Goal: Complete Application Form: Complete application form

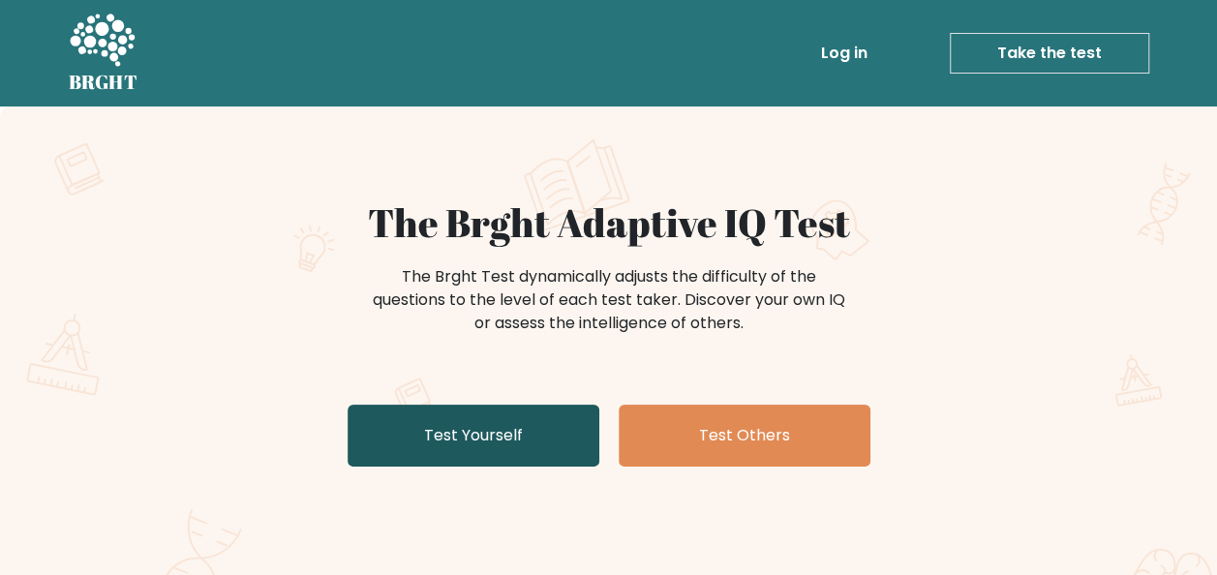
click at [503, 422] on link "Test Yourself" at bounding box center [474, 436] width 252 height 62
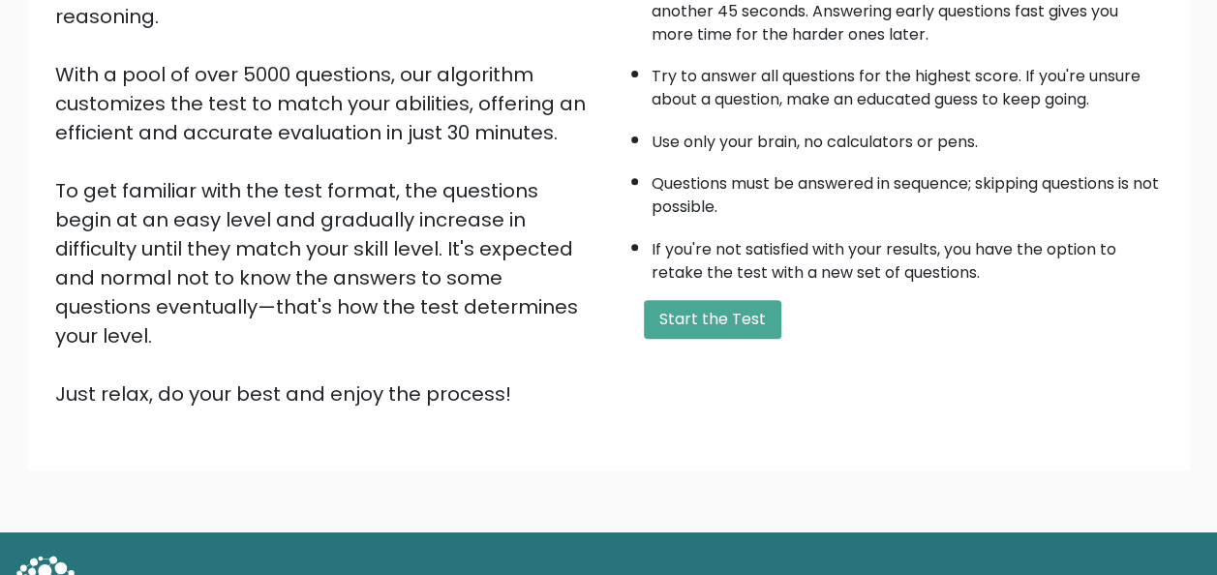
scroll to position [312, 0]
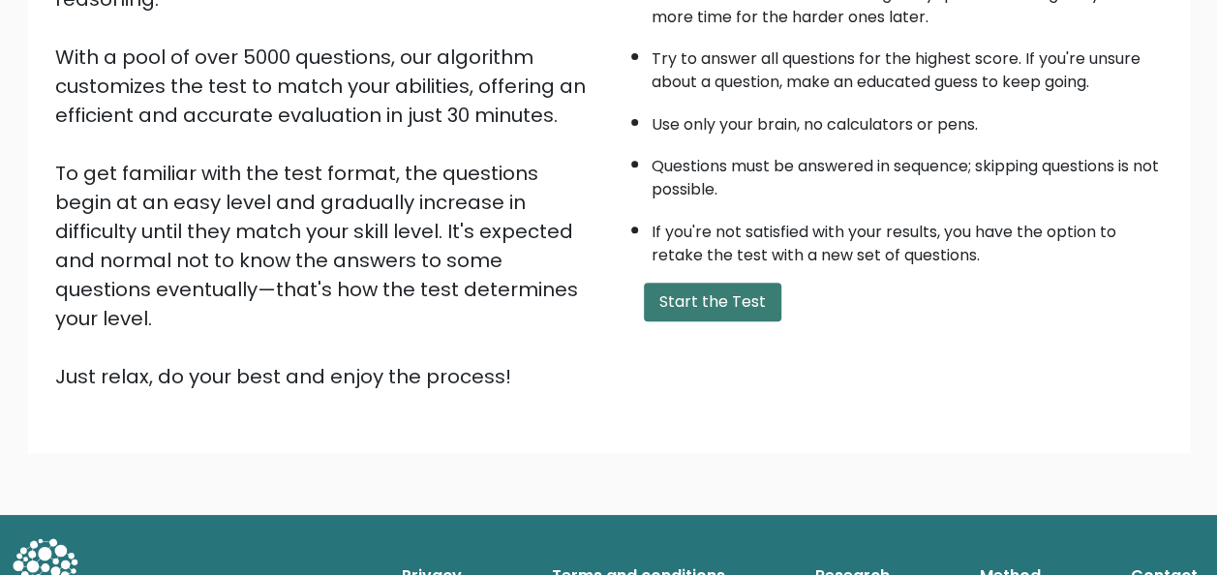
click at [703, 298] on button "Start the Test" at bounding box center [713, 302] width 138 height 39
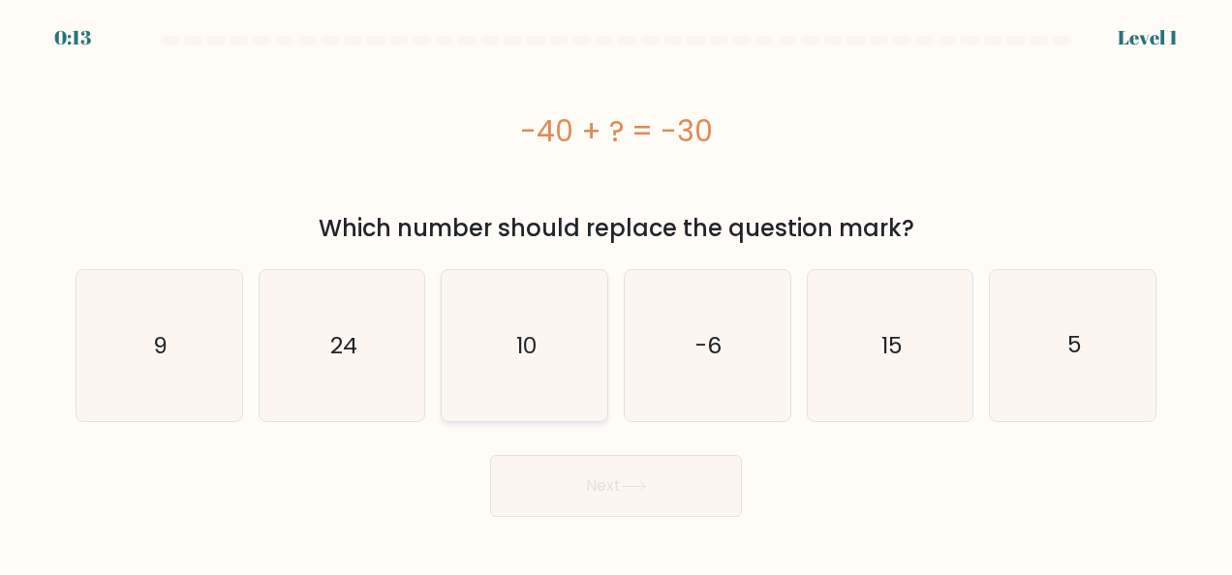
click at [588, 376] on icon "10" at bounding box center [524, 345] width 151 height 151
click at [616, 292] on input "c. 10" at bounding box center [616, 290] width 1 height 5
radio input "true"
click at [623, 482] on button "Next" at bounding box center [616, 486] width 252 height 62
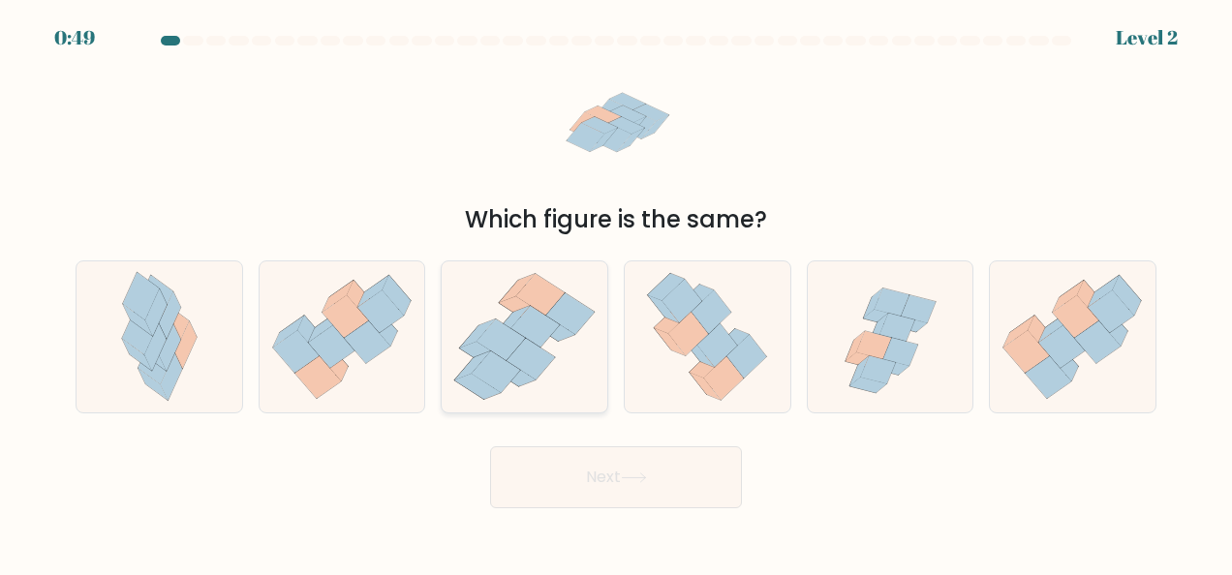
click at [527, 361] on icon at bounding box center [531, 360] width 48 height 42
click at [616, 292] on input "c." at bounding box center [616, 290] width 1 height 5
radio input "true"
click at [597, 473] on button "Next" at bounding box center [616, 477] width 252 height 62
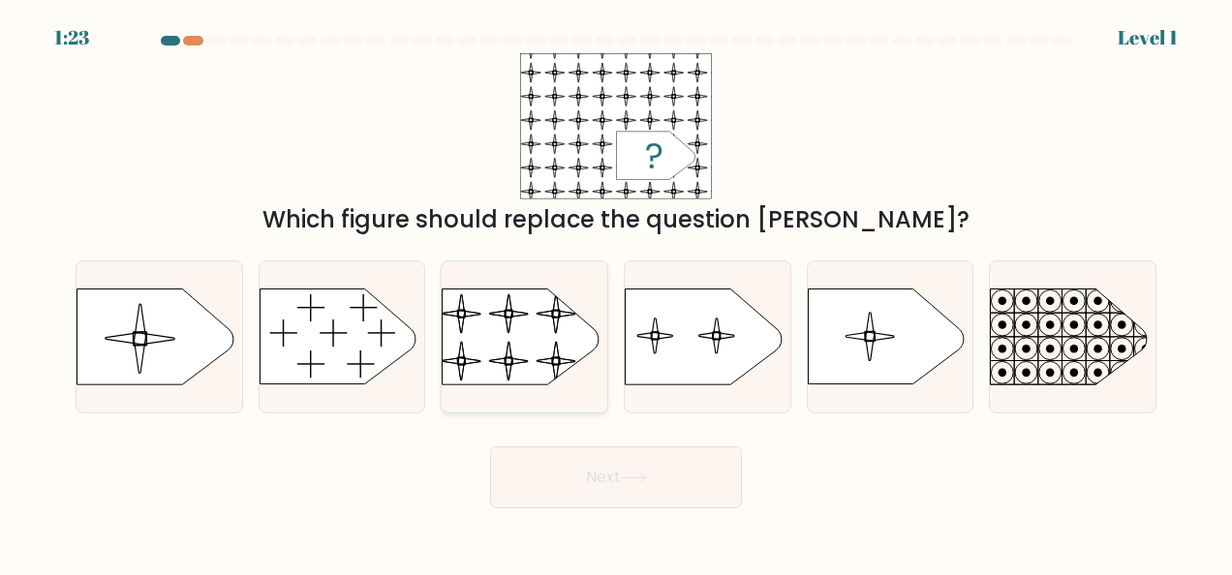
click at [512, 333] on rect at bounding box center [441, 279] width 379 height 288
click at [616, 292] on input "c." at bounding box center [616, 290] width 1 height 5
radio input "true"
click at [602, 468] on button "Next" at bounding box center [616, 477] width 252 height 62
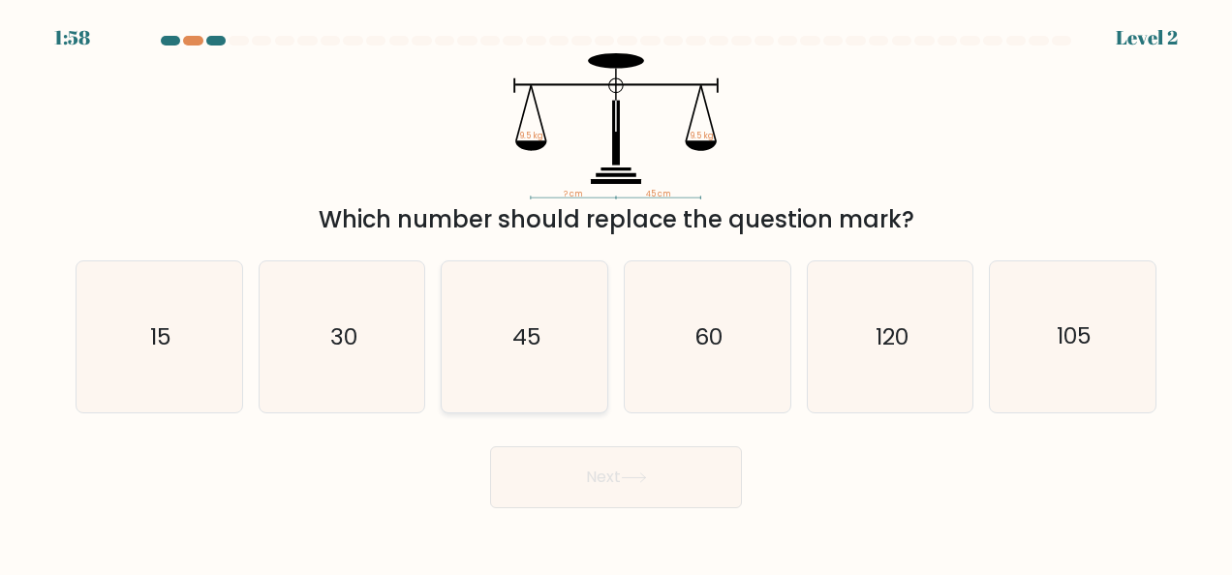
click at [585, 338] on icon "45" at bounding box center [524, 336] width 151 height 151
click at [616, 292] on input "c. 45" at bounding box center [616, 290] width 1 height 5
radio input "true"
click at [626, 461] on button "Next" at bounding box center [616, 477] width 252 height 62
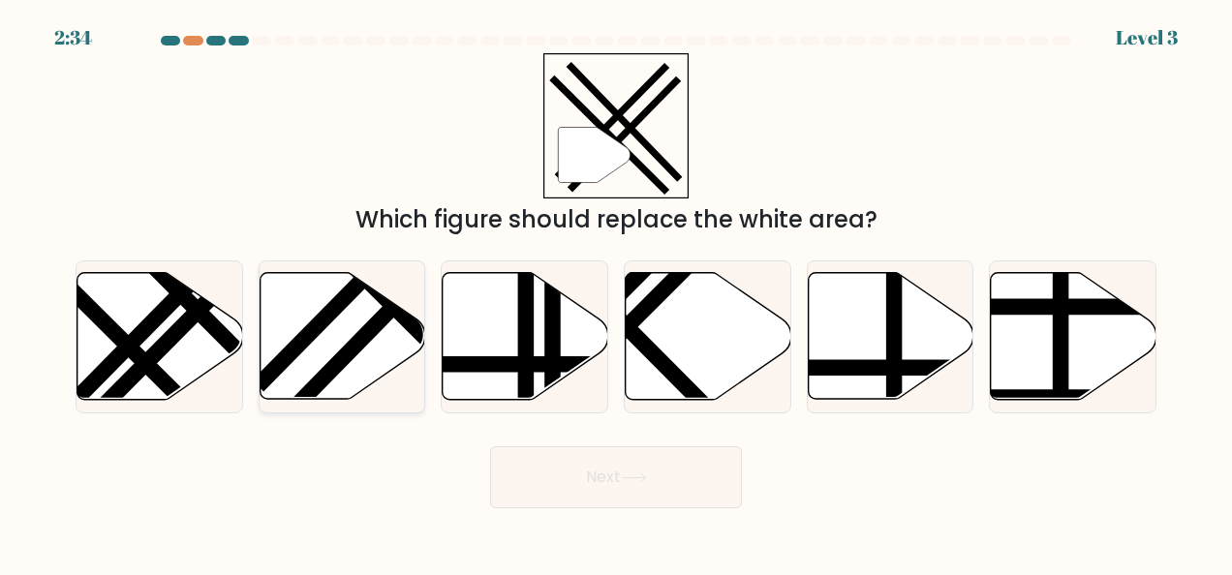
click at [359, 296] on icon at bounding box center [343, 336] width 166 height 127
click at [616, 292] on input "b." at bounding box center [616, 290] width 1 height 5
radio input "true"
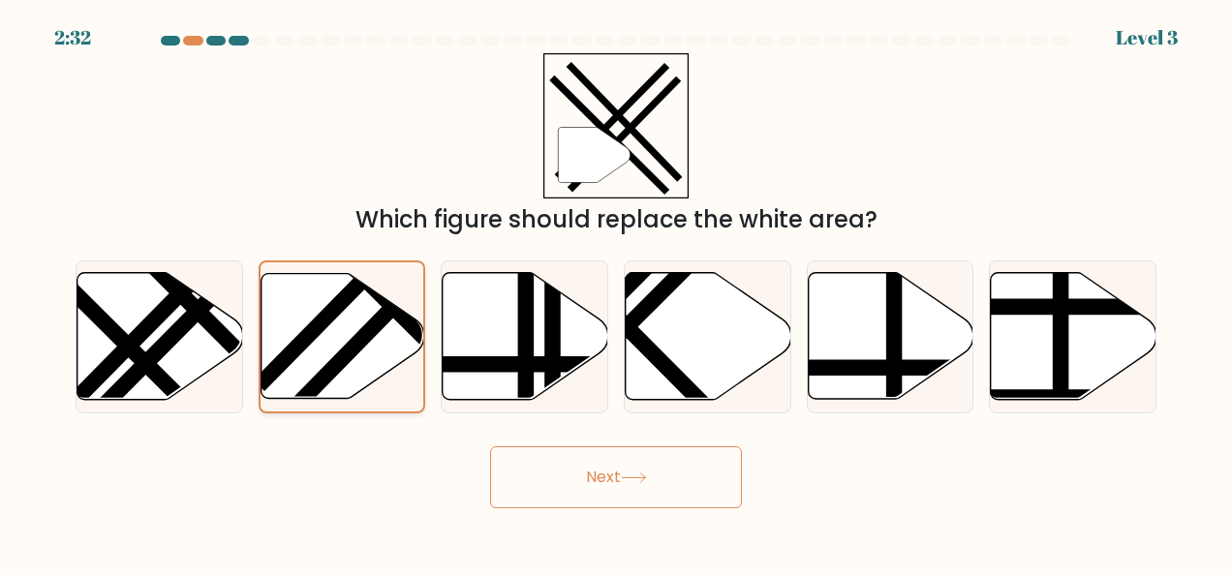
click at [397, 327] on icon at bounding box center [343, 336] width 164 height 125
click at [616, 292] on input "b." at bounding box center [616, 290] width 1 height 5
click at [558, 468] on button "Next" at bounding box center [616, 477] width 252 height 62
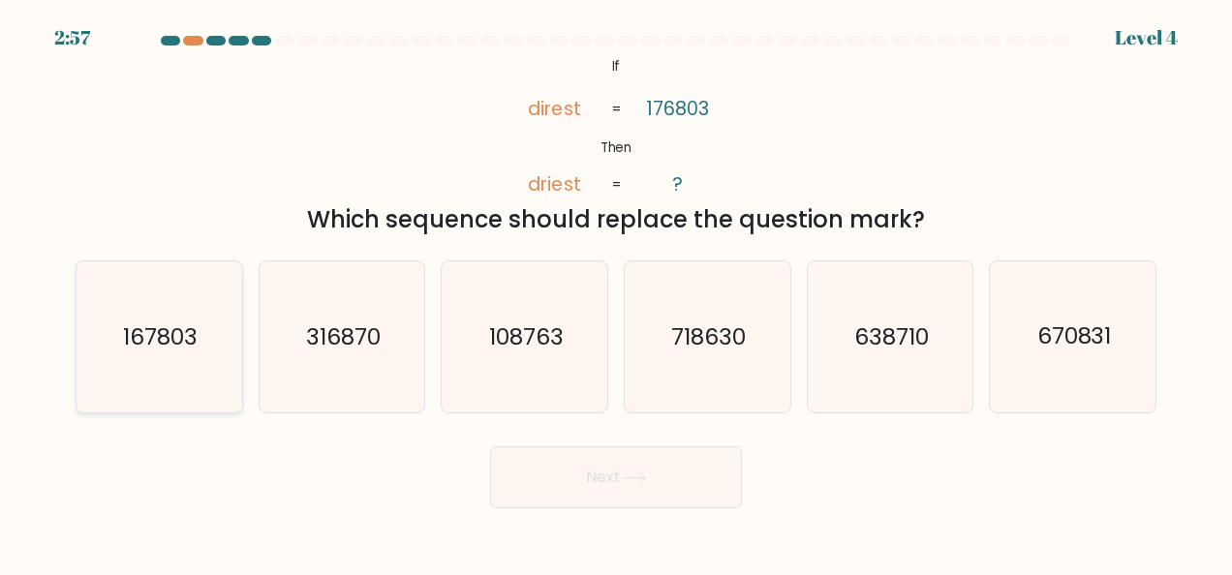
click at [114, 306] on icon "167803" at bounding box center [158, 336] width 151 height 151
click at [616, 292] on input "a. 167803" at bounding box center [616, 290] width 1 height 5
radio input "true"
click at [621, 478] on button "Next" at bounding box center [616, 477] width 252 height 62
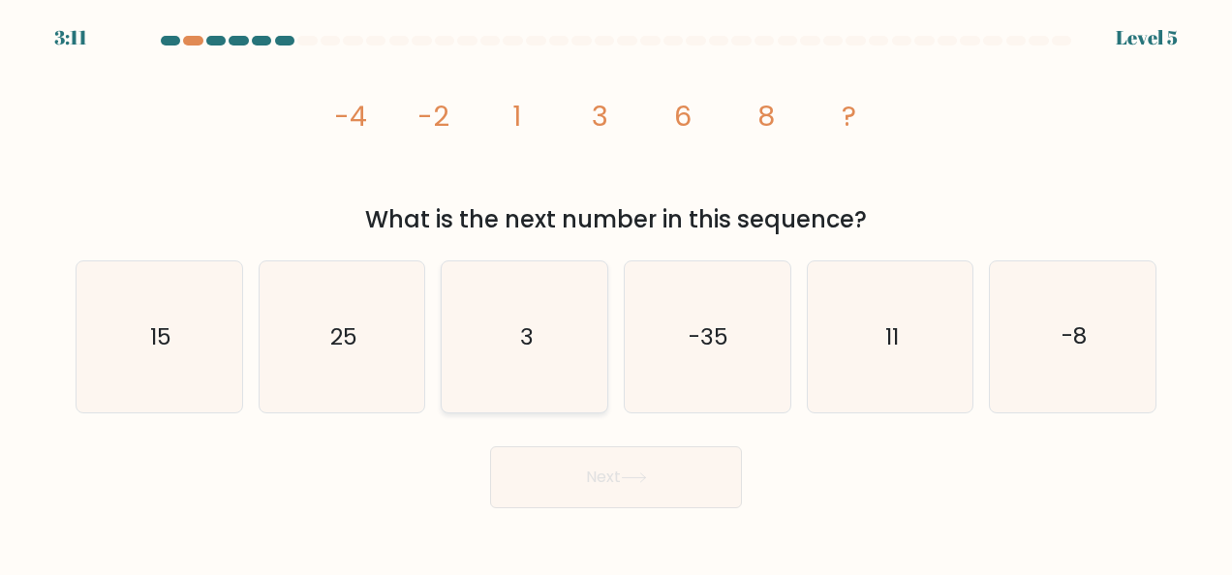
click at [562, 341] on icon "3" at bounding box center [524, 336] width 151 height 151
click at [616, 292] on input "c. 3" at bounding box center [616, 290] width 1 height 5
radio input "true"
click at [843, 329] on icon "11" at bounding box center [890, 336] width 151 height 151
click at [617, 292] on input "e. 11" at bounding box center [616, 290] width 1 height 5
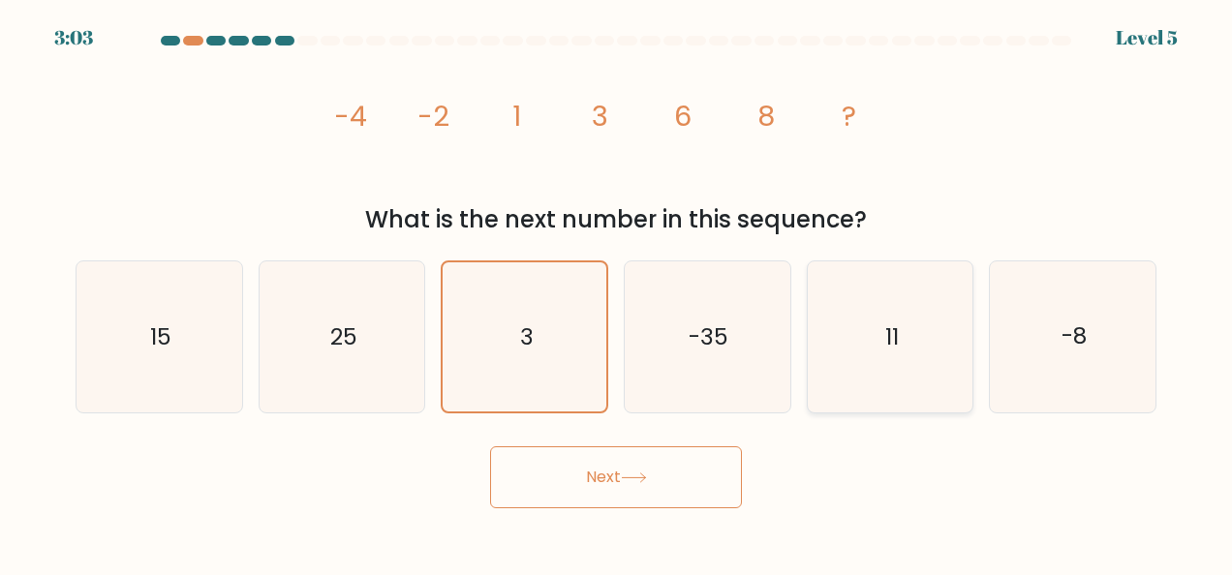
radio input "true"
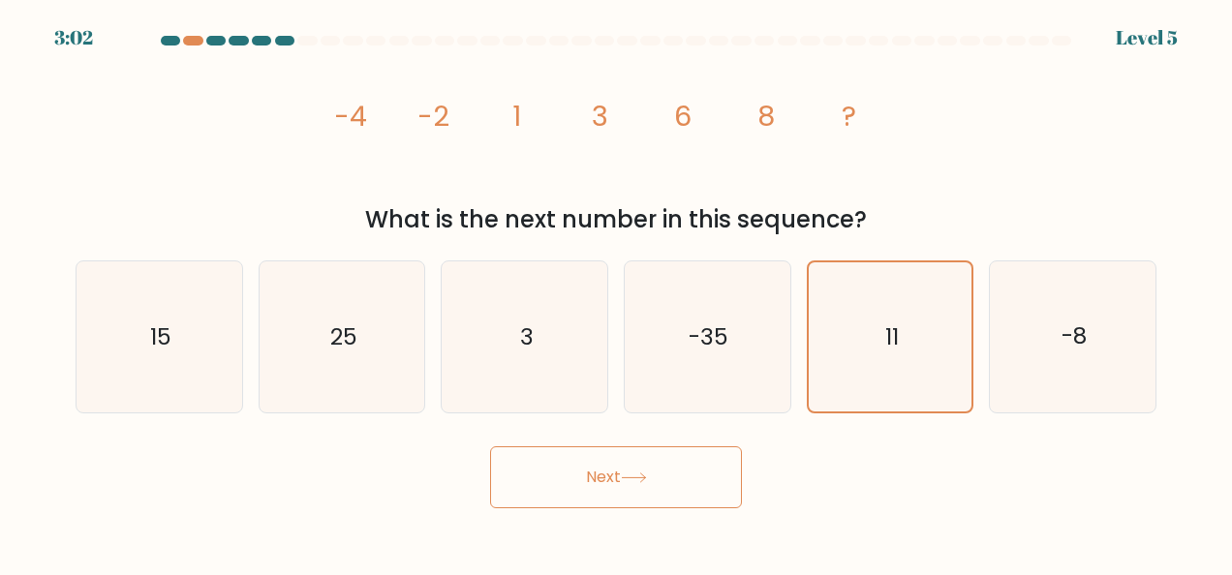
click at [727, 471] on button "Next" at bounding box center [616, 477] width 252 height 62
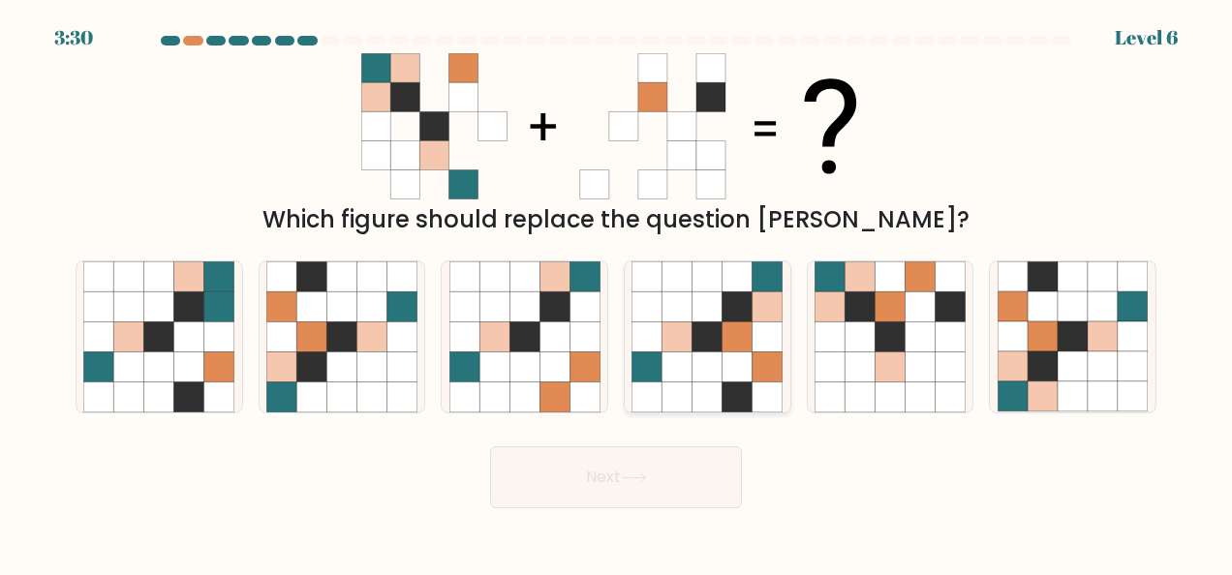
drag, startPoint x: 717, startPoint y: 336, endPoint x: 721, endPoint y: 346, distance: 10.4
click at [717, 336] on icon at bounding box center [707, 337] width 30 height 30
click at [617, 292] on input "d." at bounding box center [616, 290] width 1 height 5
radio input "true"
click at [618, 481] on button "Next" at bounding box center [616, 477] width 252 height 62
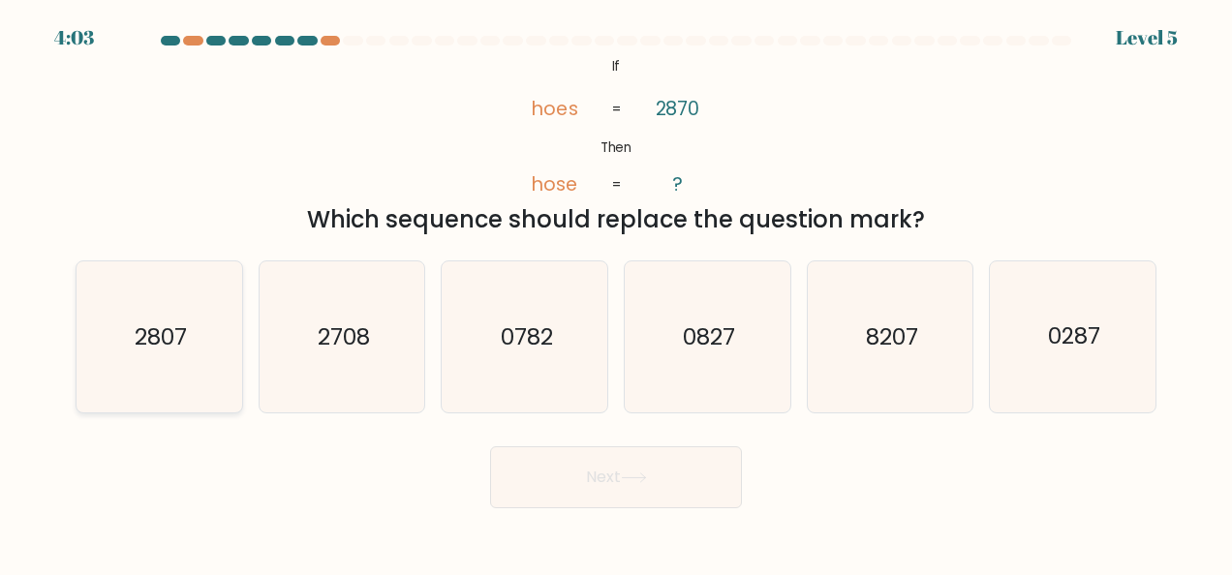
click at [203, 327] on icon "2807" at bounding box center [158, 336] width 151 height 151
click at [616, 292] on input "a. 2807" at bounding box center [616, 290] width 1 height 5
radio input "true"
click at [653, 461] on button "Next" at bounding box center [616, 477] width 252 height 62
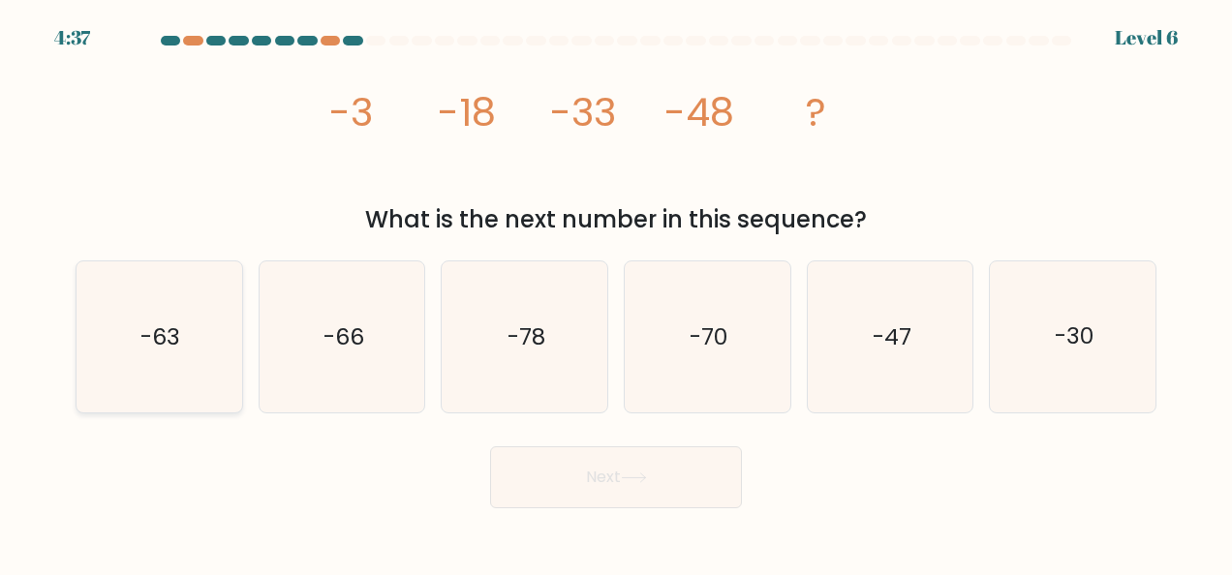
click at [163, 356] on icon "-63" at bounding box center [158, 336] width 151 height 151
click at [616, 292] on input "a. -63" at bounding box center [616, 290] width 1 height 5
radio input "true"
click at [630, 475] on icon at bounding box center [634, 478] width 26 height 11
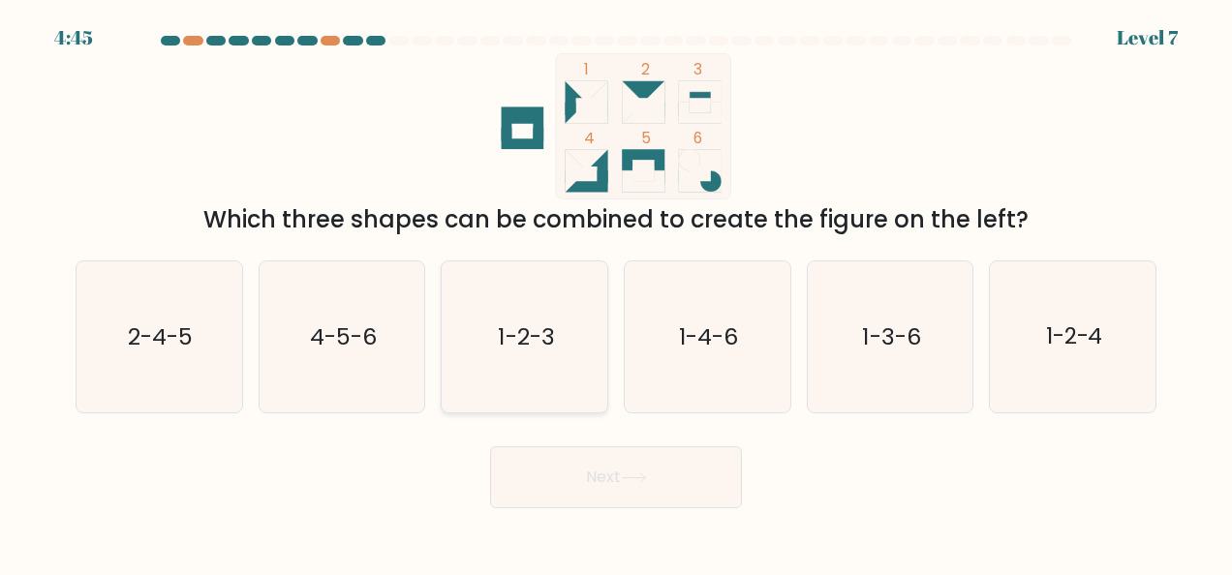
click at [474, 317] on icon "1-2-3" at bounding box center [524, 336] width 151 height 151
click at [616, 292] on input "c. 1-2-3" at bounding box center [616, 290] width 1 height 5
radio input "true"
click at [608, 471] on button "Next" at bounding box center [616, 477] width 252 height 62
click at [610, 478] on button "Next" at bounding box center [616, 477] width 252 height 62
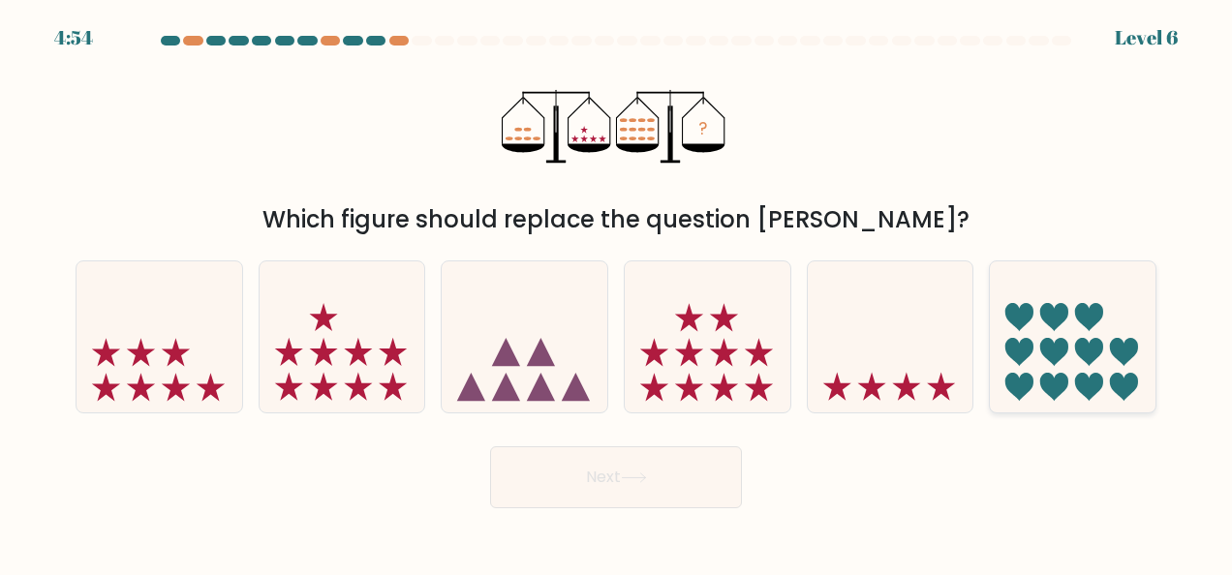
click at [1125, 314] on icon at bounding box center [1073, 336] width 166 height 137
click at [617, 292] on input "f." at bounding box center [616, 290] width 1 height 5
radio input "true"
click at [572, 469] on button "Next" at bounding box center [616, 477] width 252 height 62
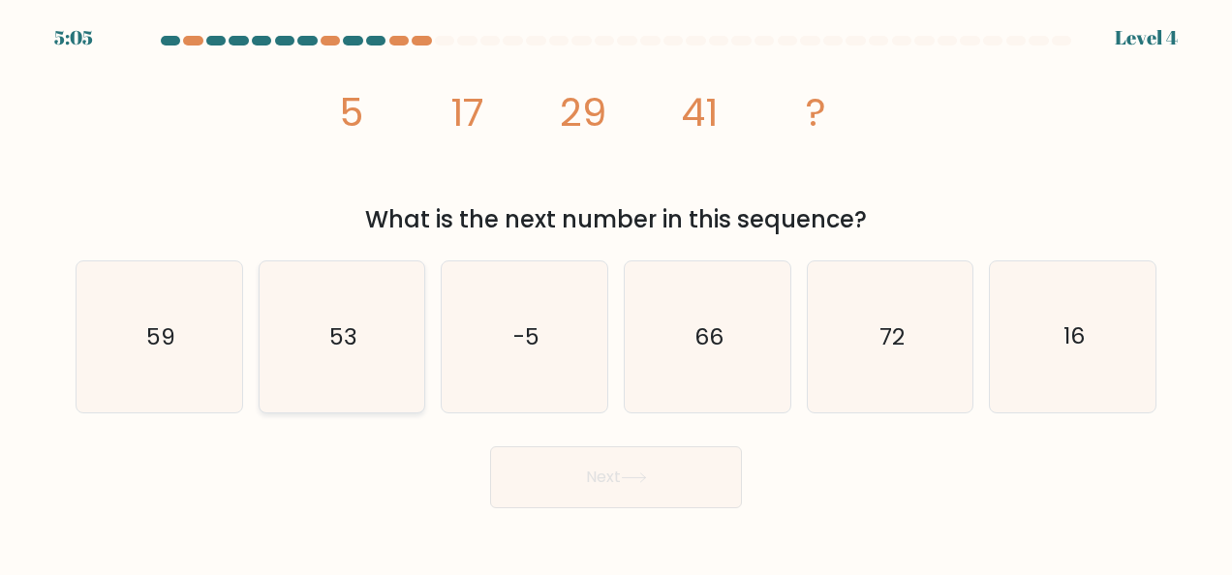
click at [356, 330] on text "53" at bounding box center [343, 337] width 28 height 31
click at [616, 292] on input "b. 53" at bounding box center [616, 290] width 1 height 5
radio input "true"
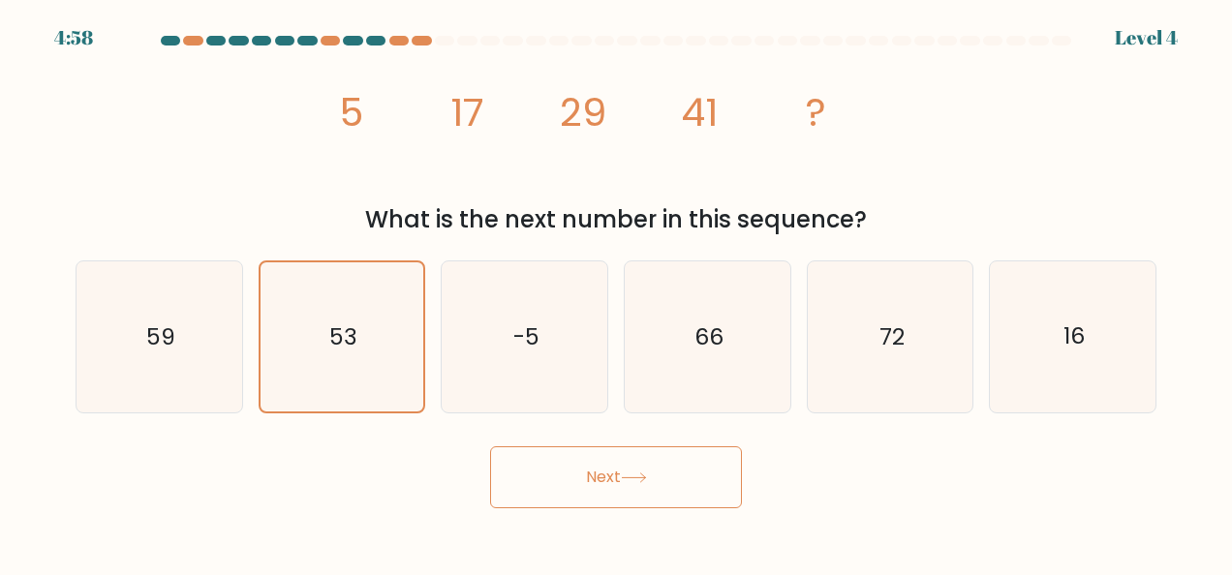
click at [652, 456] on button "Next" at bounding box center [616, 477] width 252 height 62
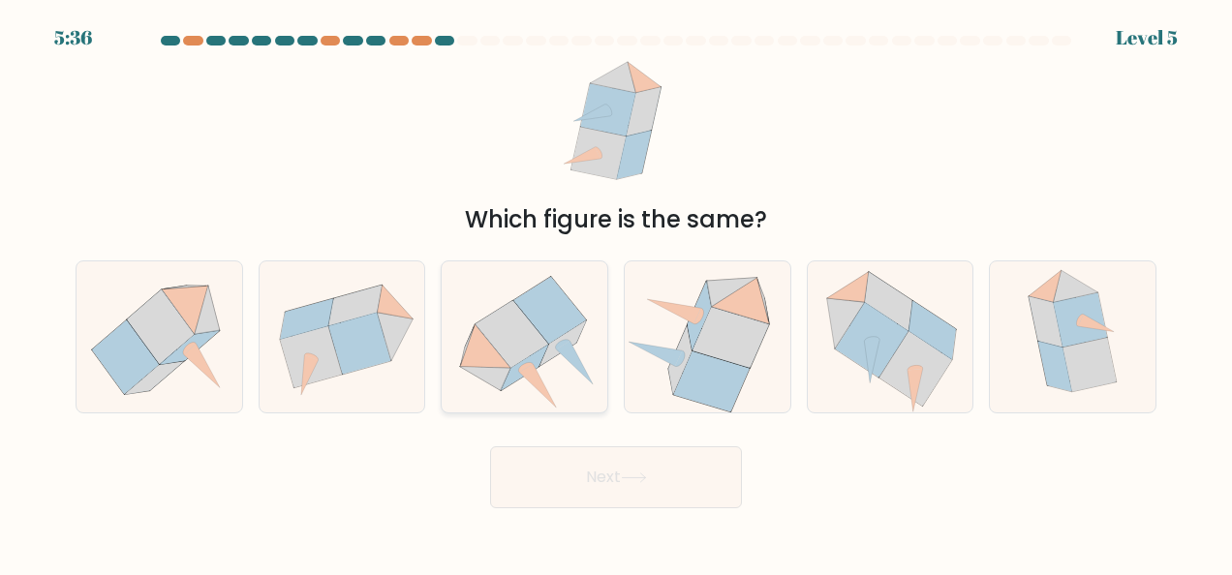
click at [516, 318] on icon at bounding box center [512, 334] width 73 height 67
click at [616, 292] on input "c." at bounding box center [616, 290] width 1 height 5
radio input "true"
click at [609, 475] on button "Next" at bounding box center [616, 477] width 252 height 62
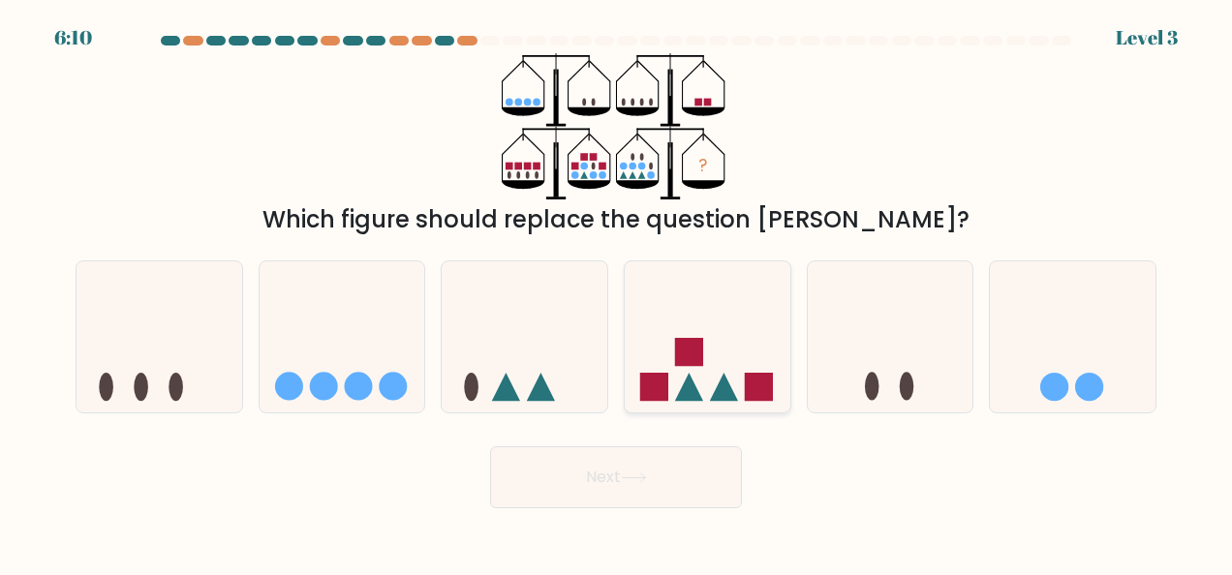
click at [709, 324] on icon at bounding box center [708, 336] width 166 height 137
click at [617, 292] on input "d." at bounding box center [616, 290] width 1 height 5
radio input "true"
click at [610, 459] on button "Next" at bounding box center [616, 477] width 252 height 62
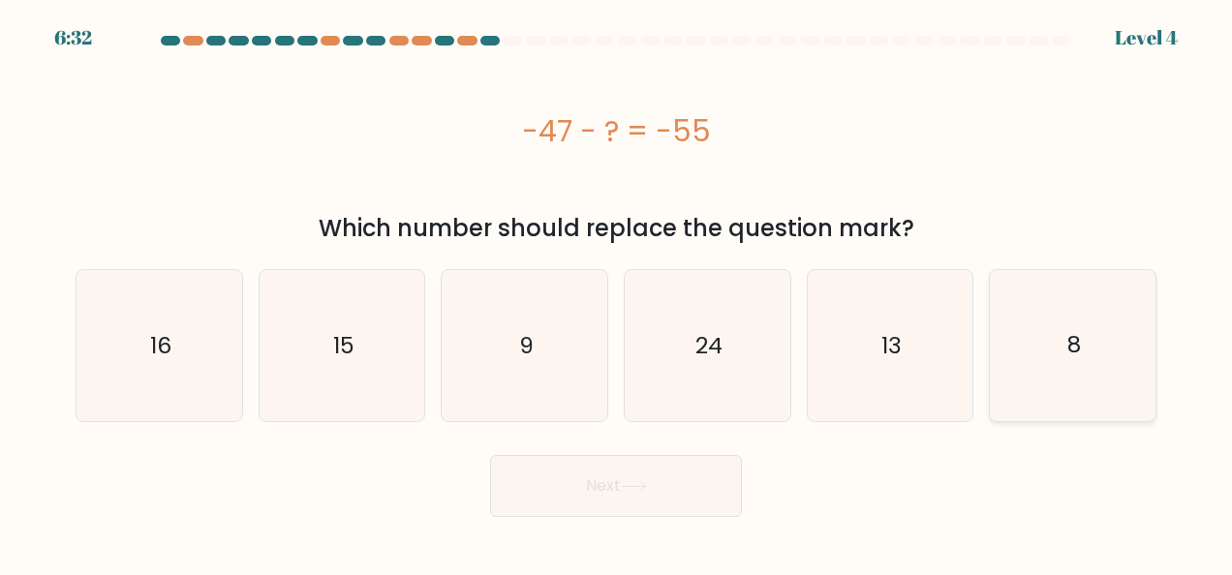
click at [1124, 384] on icon "8" at bounding box center [1073, 345] width 151 height 151
click at [617, 292] on input "f. 8" at bounding box center [616, 290] width 1 height 5
radio input "true"
click at [709, 486] on button "Next" at bounding box center [616, 486] width 252 height 62
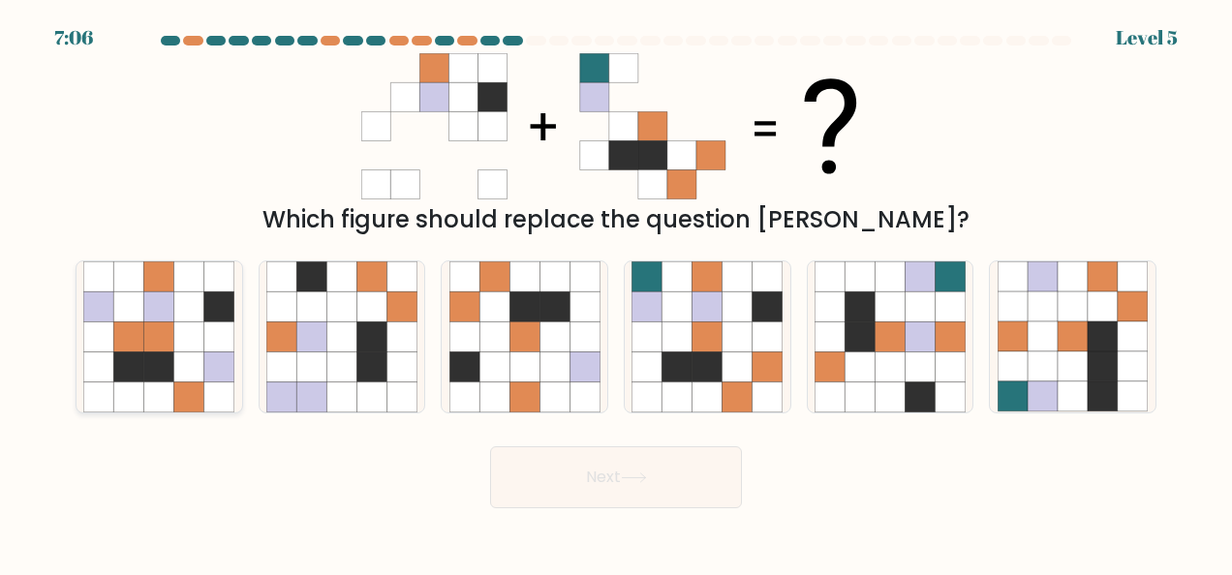
click at [84, 332] on icon at bounding box center [99, 337] width 30 height 30
click at [616, 292] on input "a." at bounding box center [616, 290] width 1 height 5
radio input "true"
click at [548, 453] on button "Next" at bounding box center [616, 477] width 252 height 62
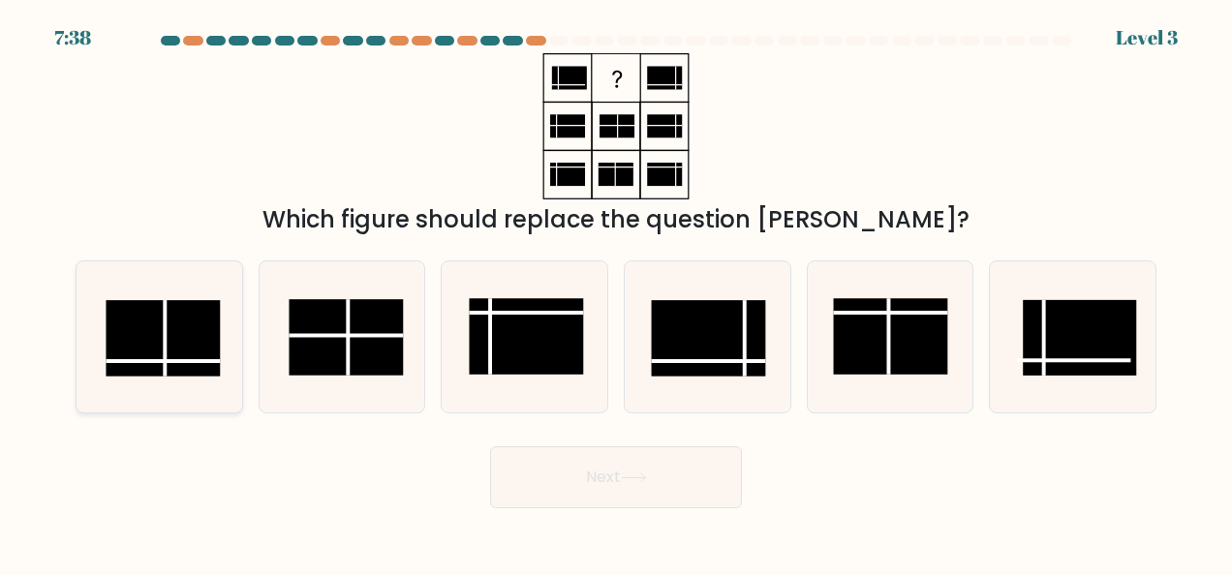
click at [140, 342] on rect at bounding box center [164, 338] width 114 height 76
click at [616, 292] on input "a." at bounding box center [616, 290] width 1 height 5
radio input "true"
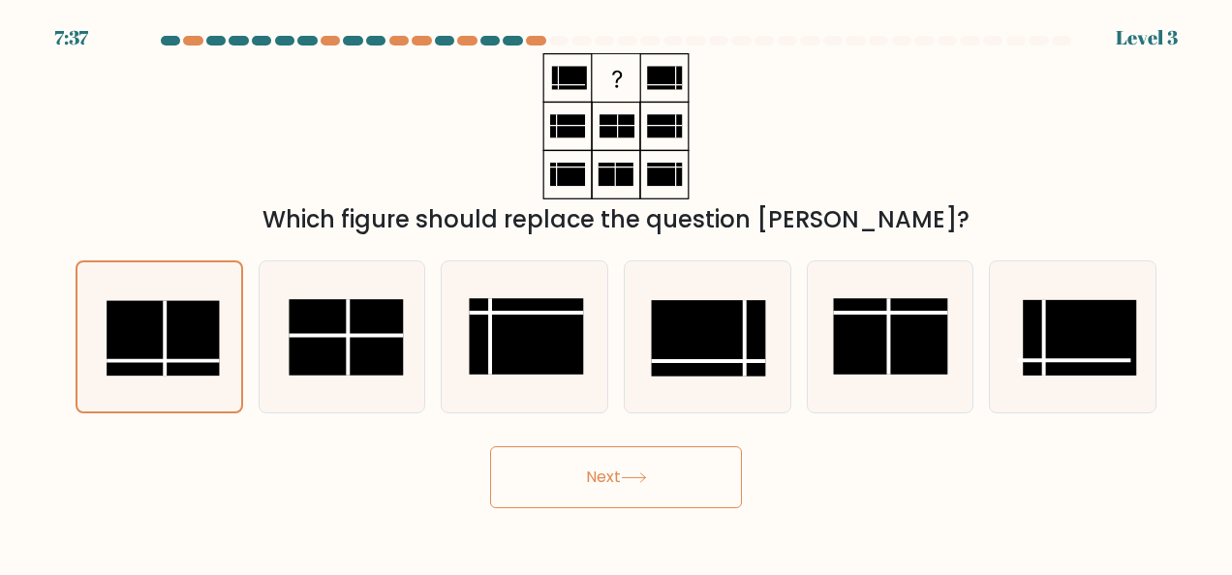
click at [555, 471] on button "Next" at bounding box center [616, 477] width 252 height 62
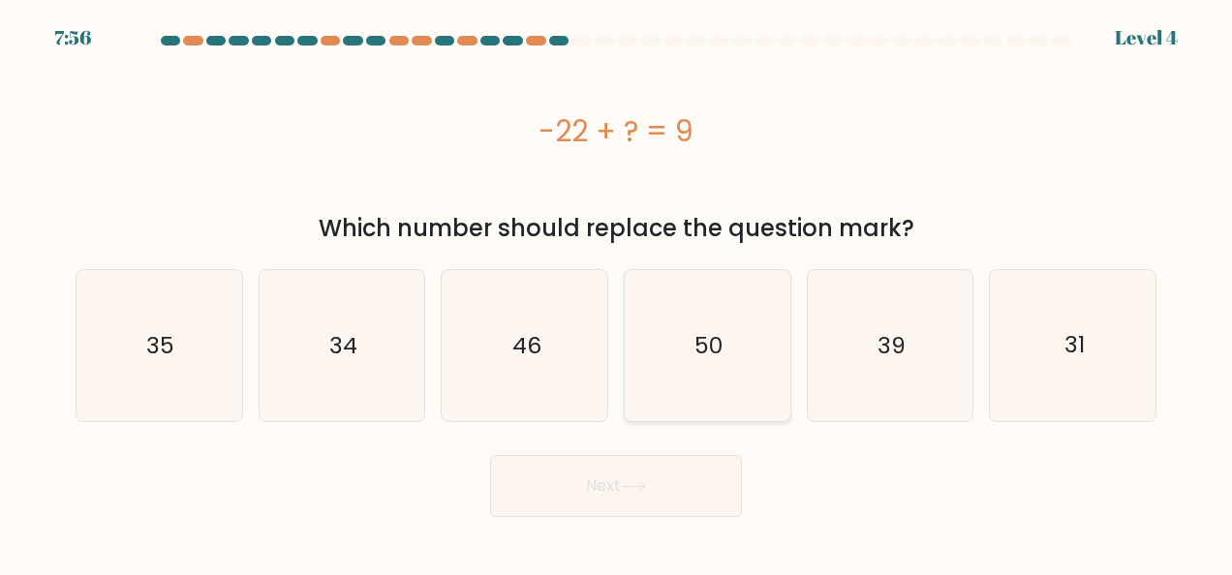
click at [699, 365] on icon "50" at bounding box center [706, 345] width 151 height 151
click at [617, 292] on input "d. 50" at bounding box center [616, 290] width 1 height 5
radio input "true"
click at [655, 475] on button "Next" at bounding box center [616, 486] width 252 height 62
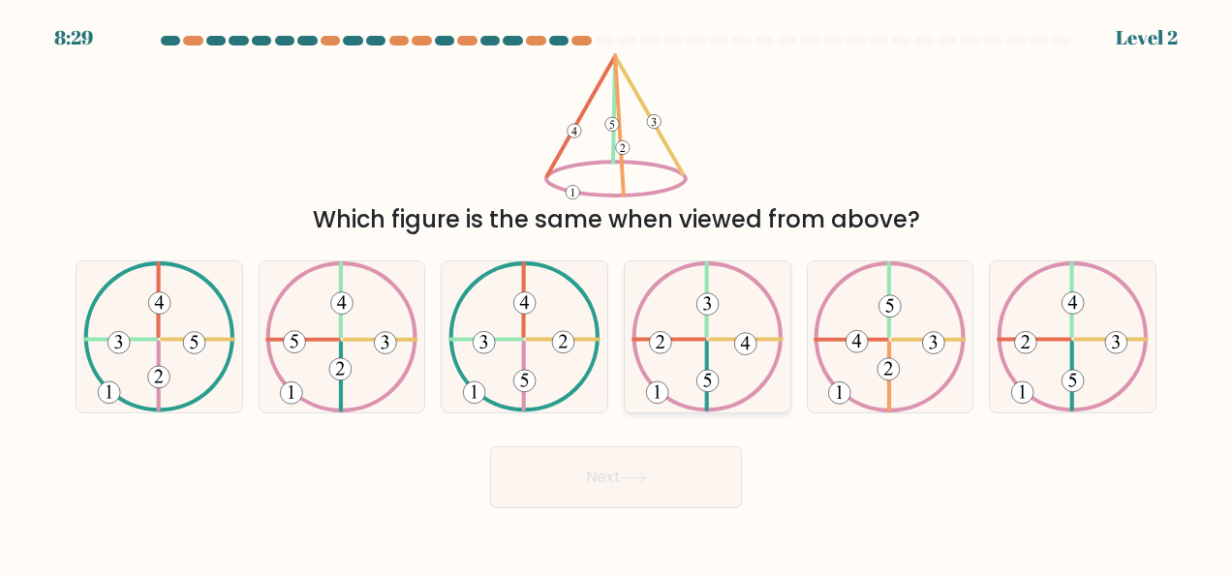
drag, startPoint x: 689, startPoint y: 367, endPoint x: 692, endPoint y: 378, distance: 11.3
click at [692, 375] on icon at bounding box center [707, 336] width 152 height 151
click at [617, 292] on input "d." at bounding box center [616, 290] width 1 height 5
radio input "true"
click at [1072, 354] on 225 at bounding box center [1072, 376] width 0 height 67
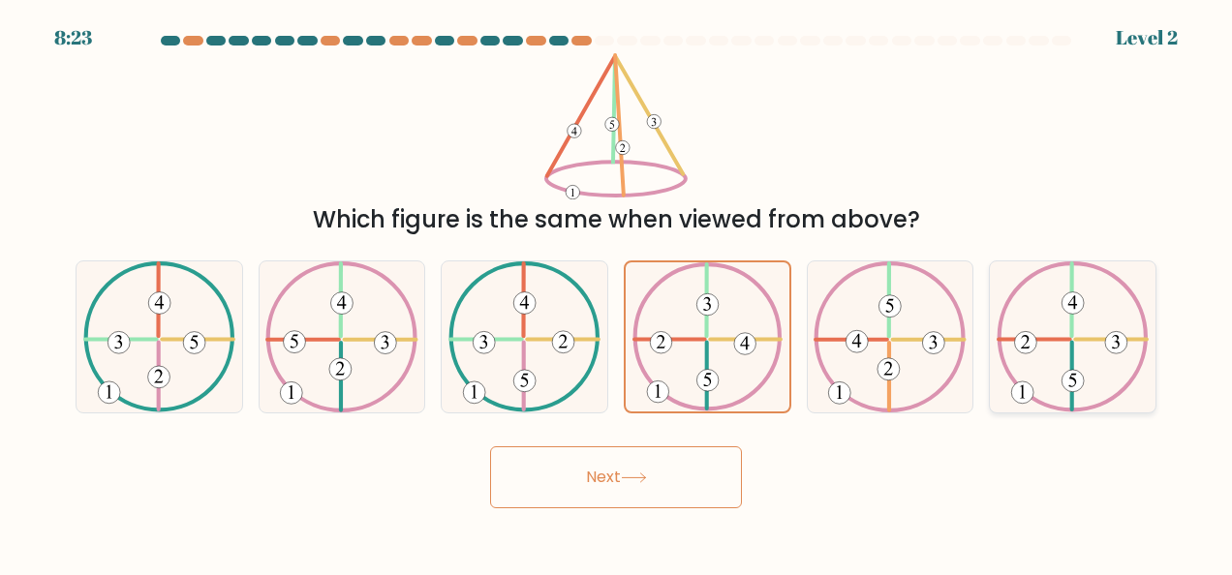
click at [617, 292] on input "f." at bounding box center [616, 290] width 1 height 5
radio input "true"
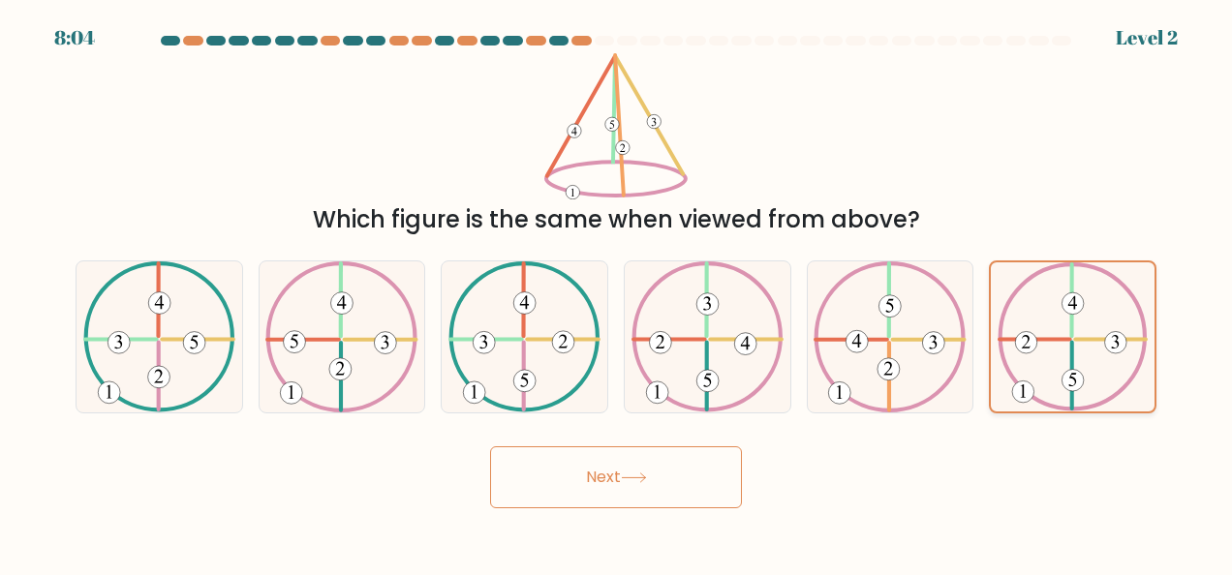
click at [1072, 362] on 225 at bounding box center [1072, 376] width 0 height 67
click at [617, 292] on input "f." at bounding box center [616, 290] width 1 height 5
click at [600, 461] on button "Next" at bounding box center [616, 477] width 252 height 62
click at [624, 473] on button "Next" at bounding box center [616, 477] width 252 height 62
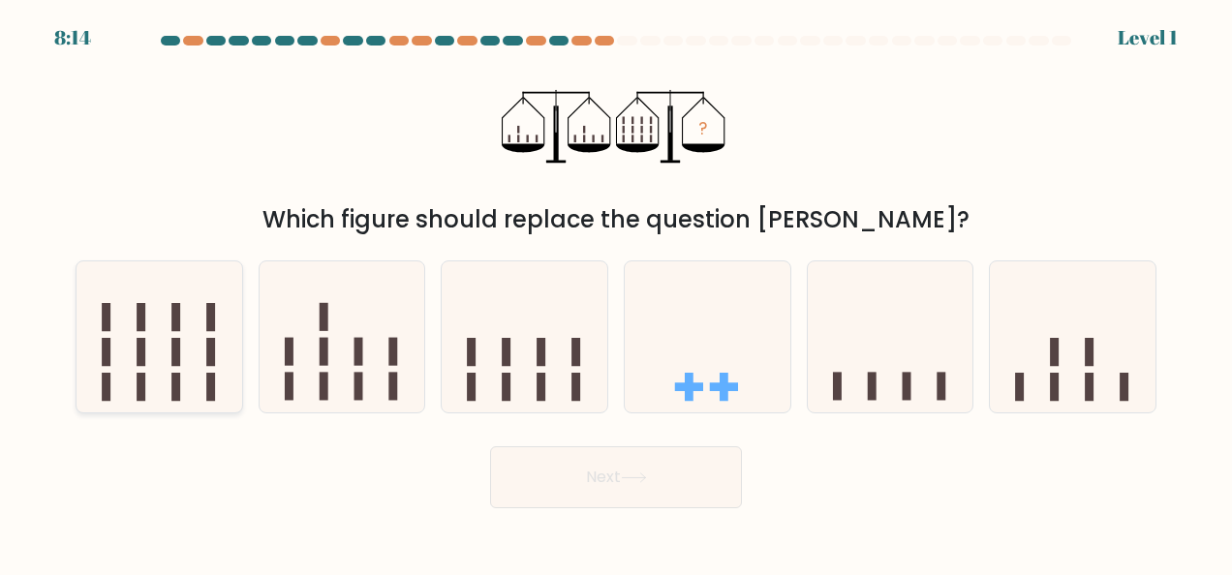
drag, startPoint x: 182, startPoint y: 341, endPoint x: 219, endPoint y: 358, distance: 40.7
click at [183, 342] on icon at bounding box center [160, 336] width 166 height 137
click at [616, 292] on input "a." at bounding box center [616, 290] width 1 height 5
radio input "true"
click at [630, 473] on icon at bounding box center [634, 478] width 26 height 11
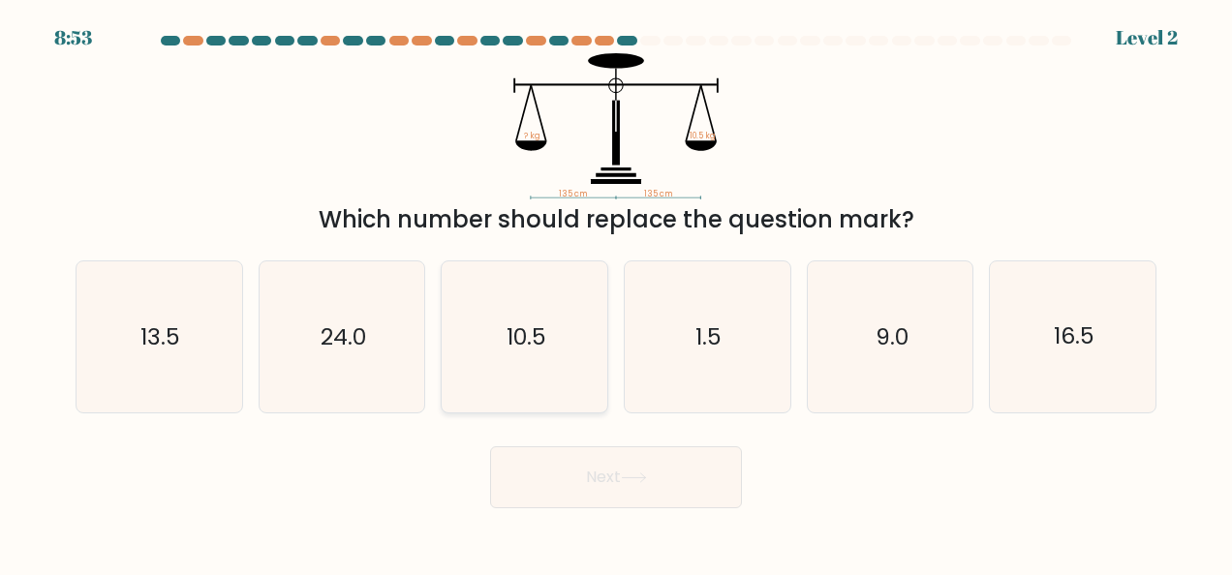
click at [484, 364] on icon "10.5" at bounding box center [524, 336] width 151 height 151
click at [616, 292] on input "c. 10.5" at bounding box center [616, 290] width 1 height 5
radio input "true"
click at [633, 463] on button "Next" at bounding box center [616, 477] width 252 height 62
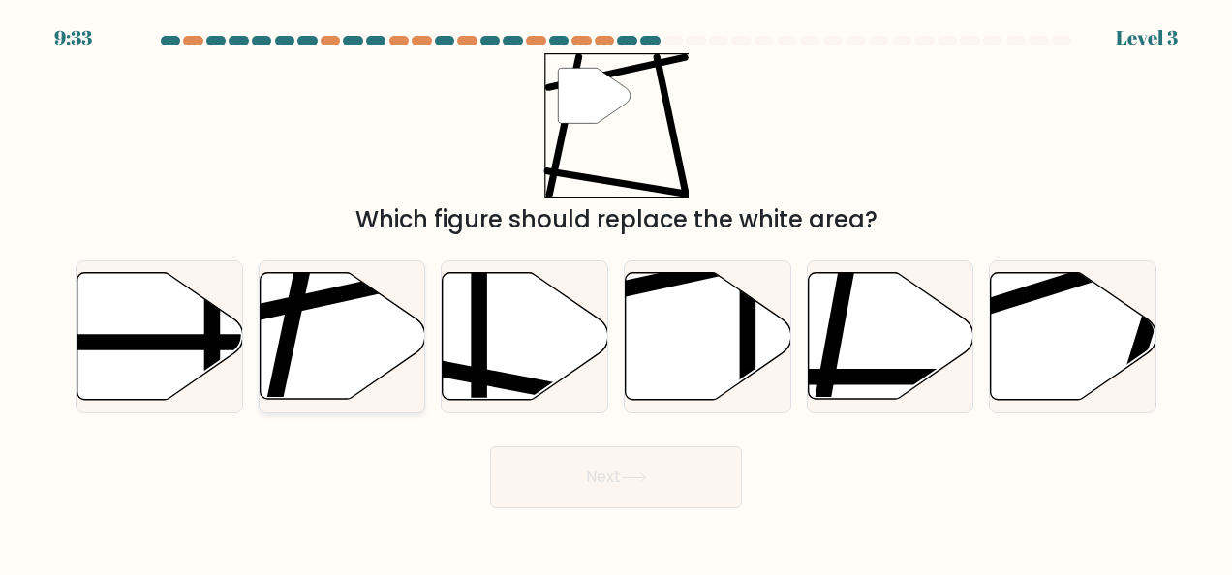
click at [375, 353] on icon at bounding box center [343, 336] width 166 height 127
click at [616, 292] on input "b." at bounding box center [616, 290] width 1 height 5
radio input "true"
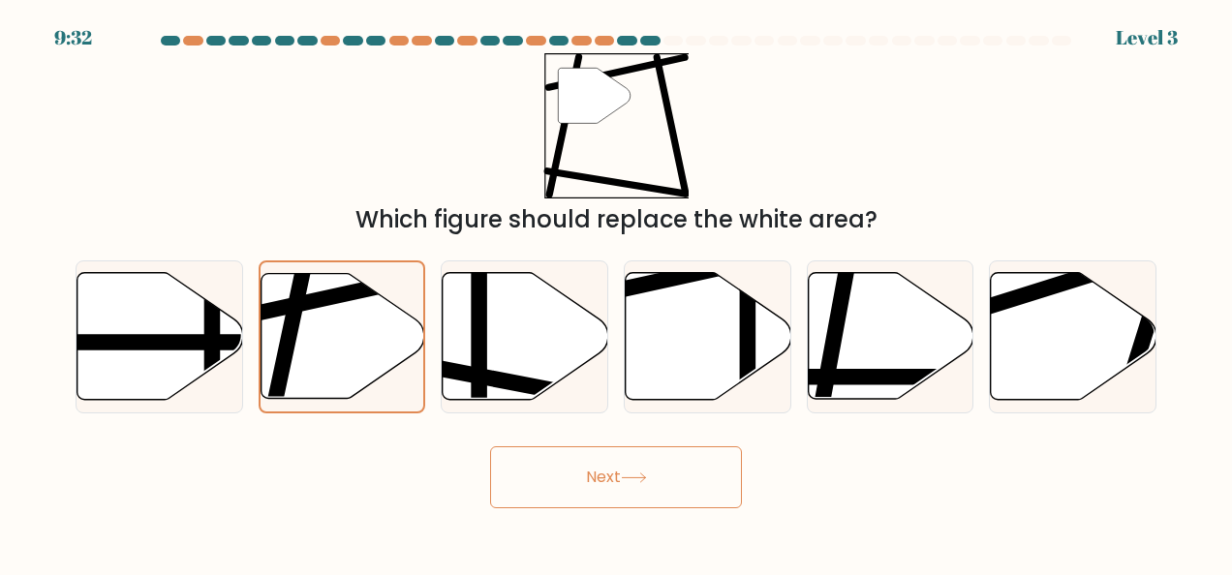
drag, startPoint x: 587, startPoint y: 455, endPoint x: 597, endPoint y: 475, distance: 21.7
click at [597, 475] on button "Next" at bounding box center [616, 477] width 252 height 62
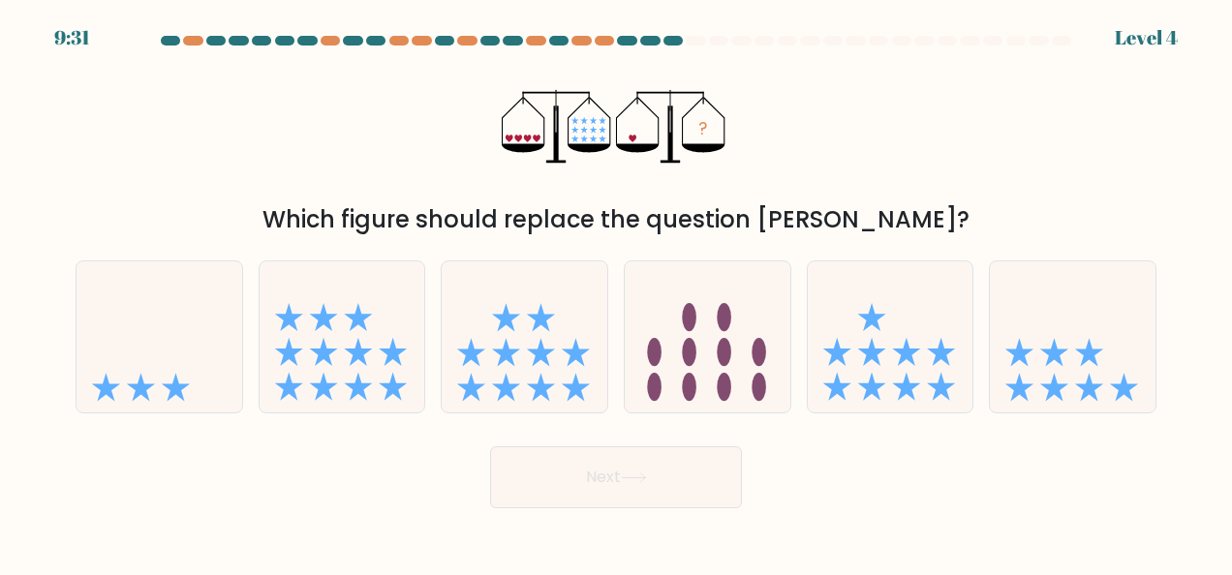
click at [599, 475] on button "Next" at bounding box center [616, 477] width 252 height 62
click at [928, 359] on icon at bounding box center [891, 336] width 166 height 137
click at [617, 292] on input "e." at bounding box center [616, 290] width 1 height 5
radio input "true"
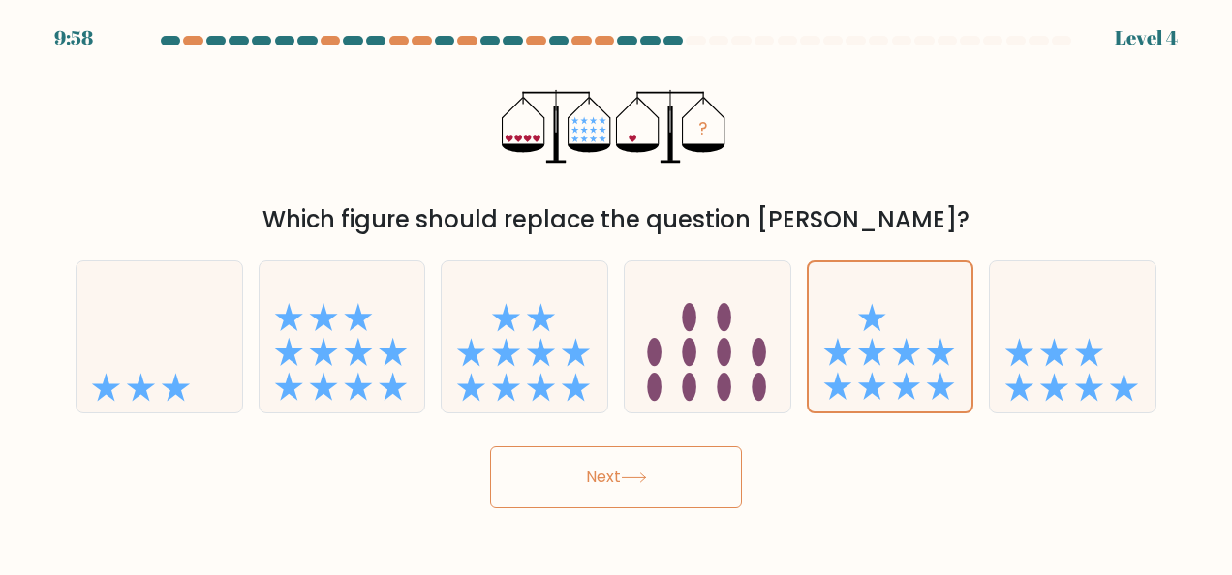
click at [672, 488] on button "Next" at bounding box center [616, 477] width 252 height 62
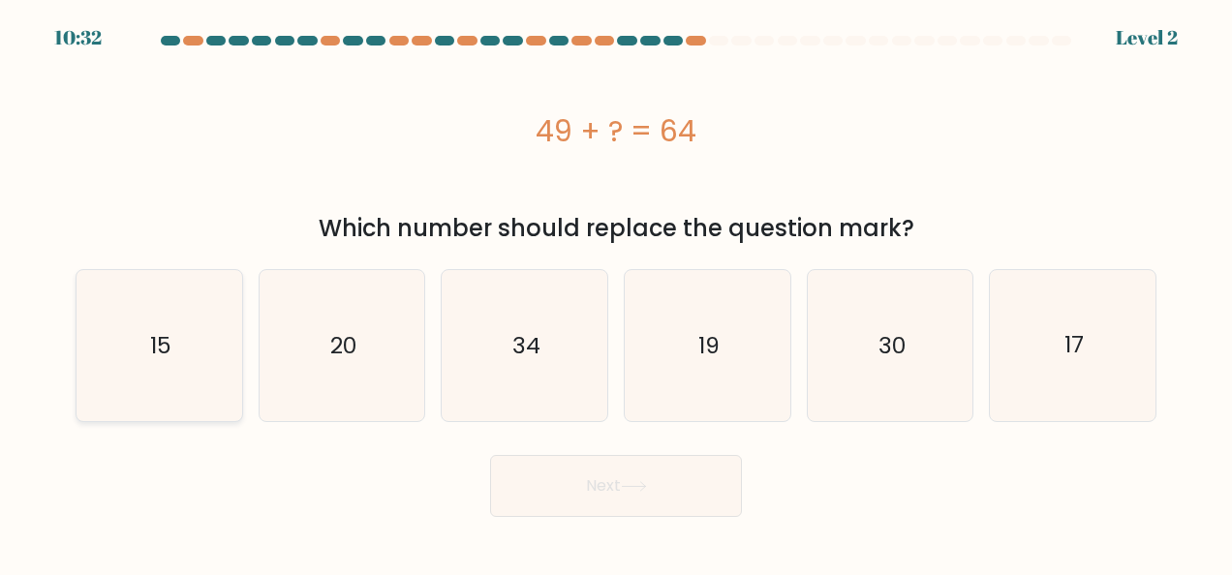
drag, startPoint x: 145, startPoint y: 331, endPoint x: 168, endPoint y: 343, distance: 25.1
click at [143, 329] on icon "15" at bounding box center [158, 345] width 151 height 151
click at [616, 292] on input "a. 15" at bounding box center [616, 290] width 1 height 5
radio input "true"
click at [726, 484] on button "Next" at bounding box center [616, 486] width 252 height 62
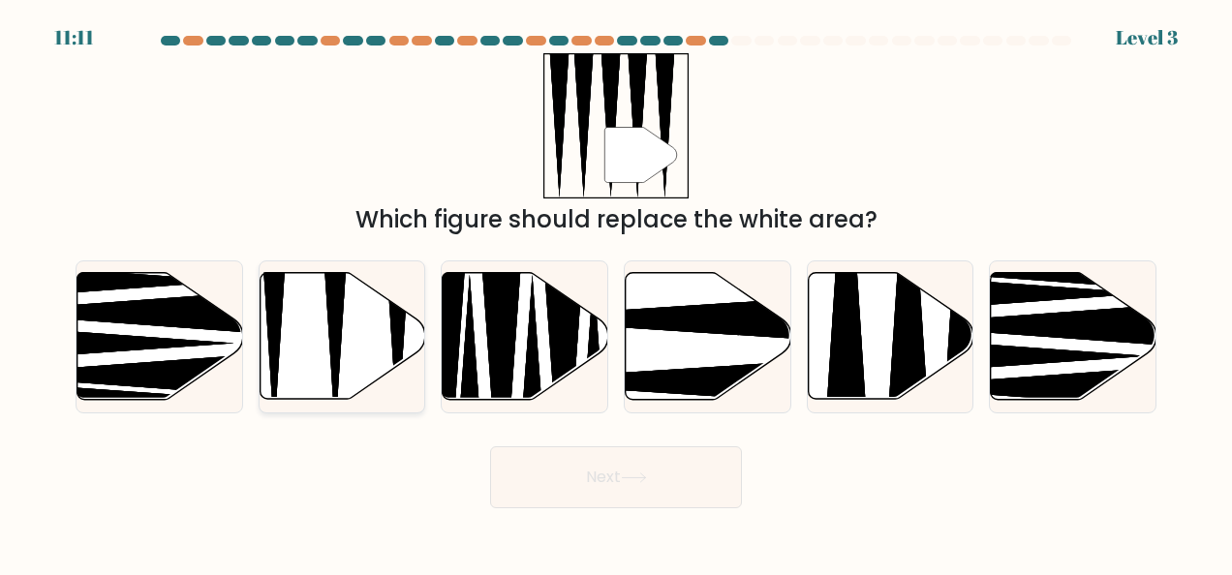
click at [310, 353] on icon at bounding box center [343, 336] width 166 height 127
click at [616, 292] on input "b." at bounding box center [616, 290] width 1 height 5
radio input "true"
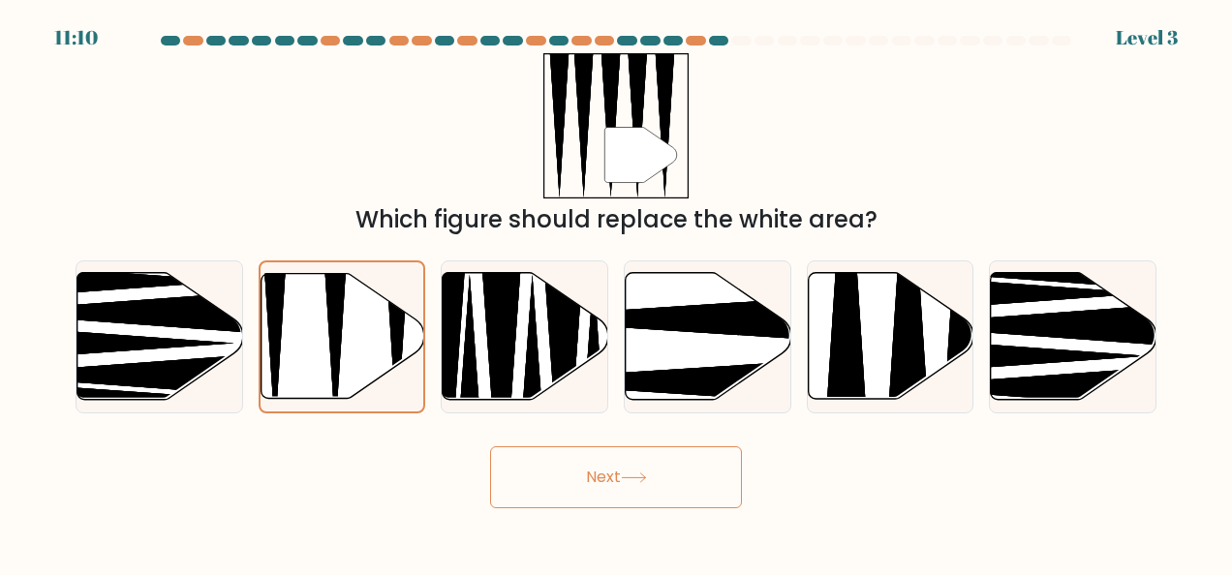
click at [548, 478] on button "Next" at bounding box center [616, 477] width 252 height 62
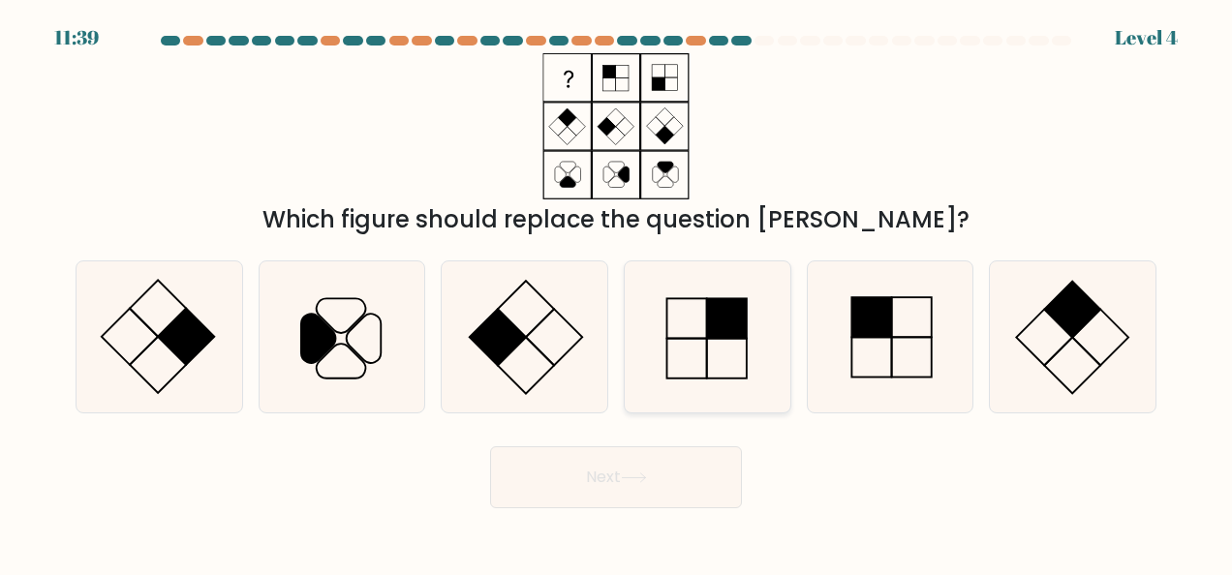
click at [715, 320] on rect at bounding box center [727, 318] width 40 height 40
click at [617, 292] on input "d." at bounding box center [616, 290] width 1 height 5
radio input "true"
click at [570, 480] on button "Next" at bounding box center [616, 477] width 252 height 62
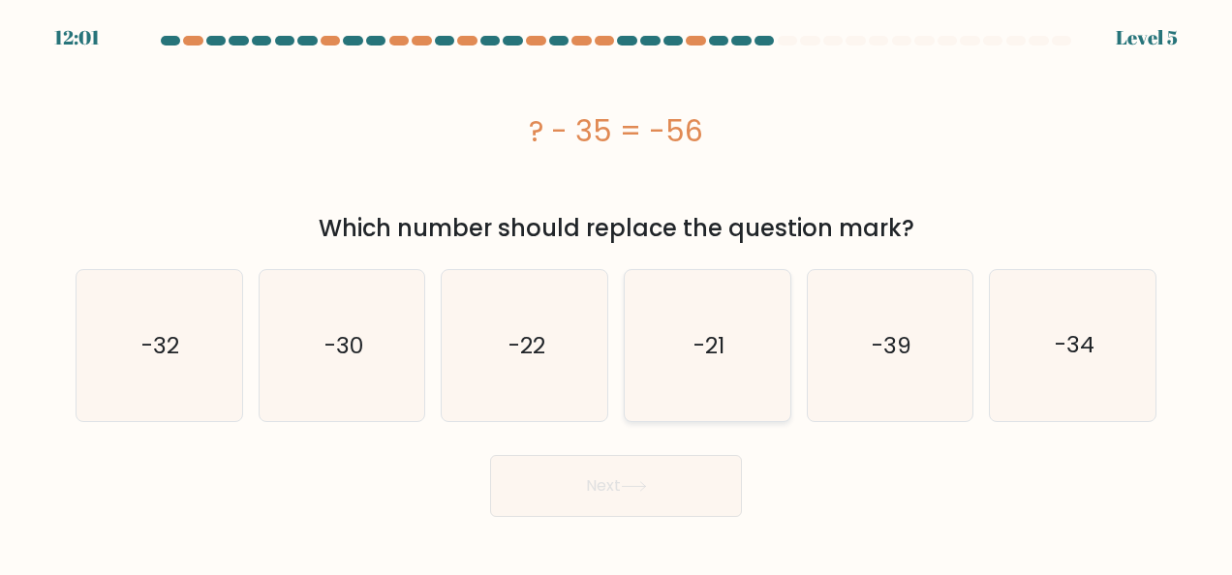
click at [693, 342] on text "-21" at bounding box center [708, 345] width 31 height 31
click at [617, 292] on input "d. -21" at bounding box center [616, 290] width 1 height 5
radio input "true"
click at [889, 332] on text "-39" at bounding box center [892, 345] width 40 height 31
click at [617, 292] on input "e. -39" at bounding box center [616, 290] width 1 height 5
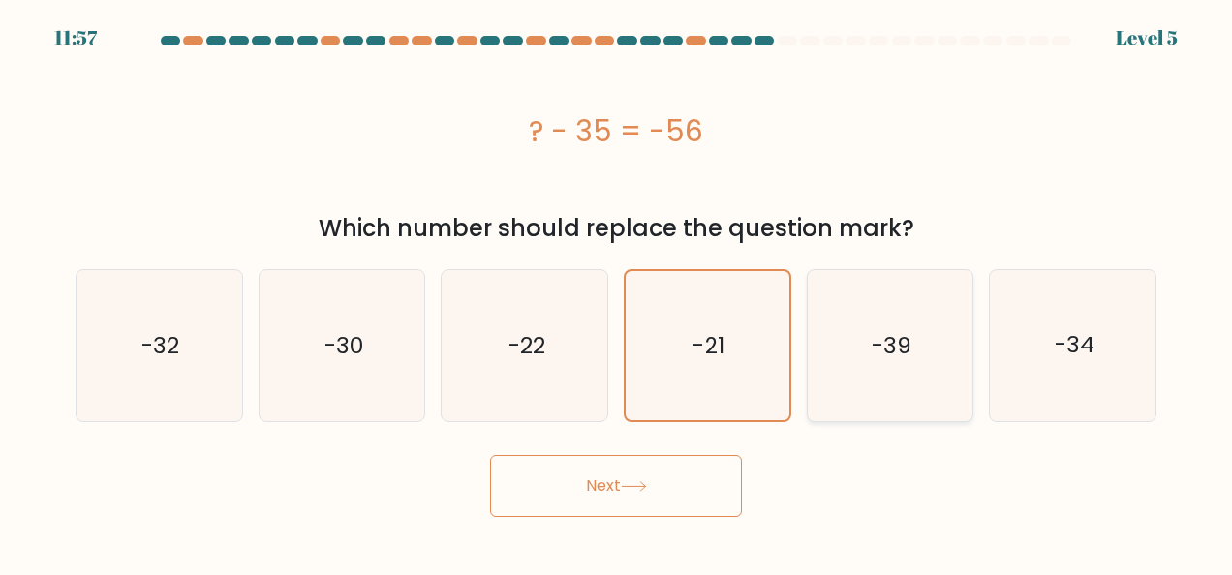
radio input "true"
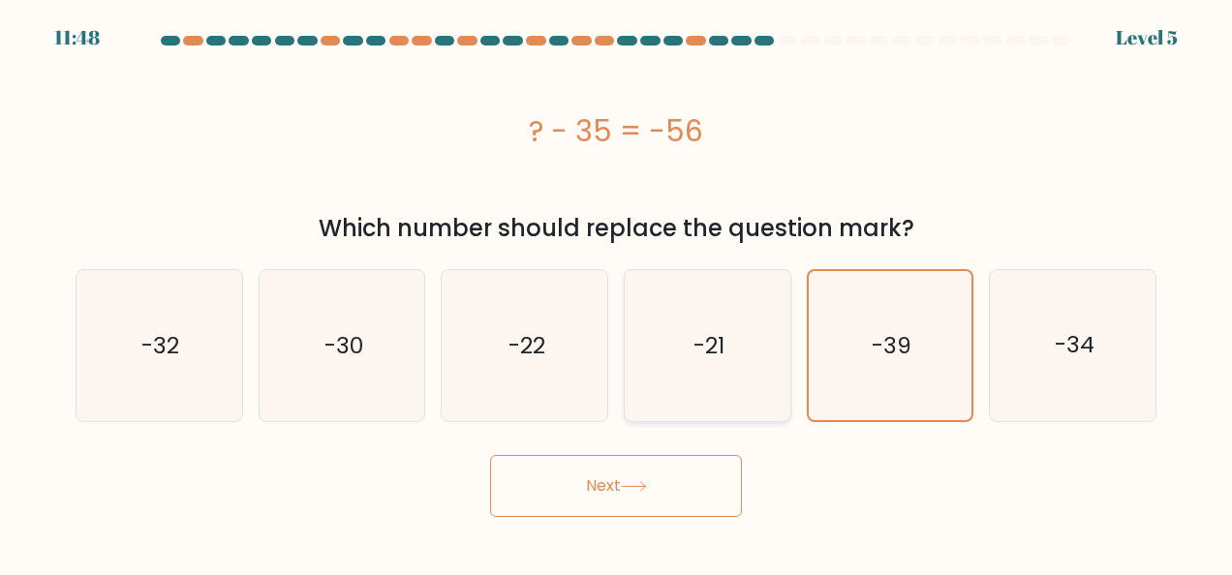
click at [702, 334] on text "-21" at bounding box center [708, 345] width 31 height 31
click at [617, 292] on input "d. -21" at bounding box center [616, 290] width 1 height 5
radio input "true"
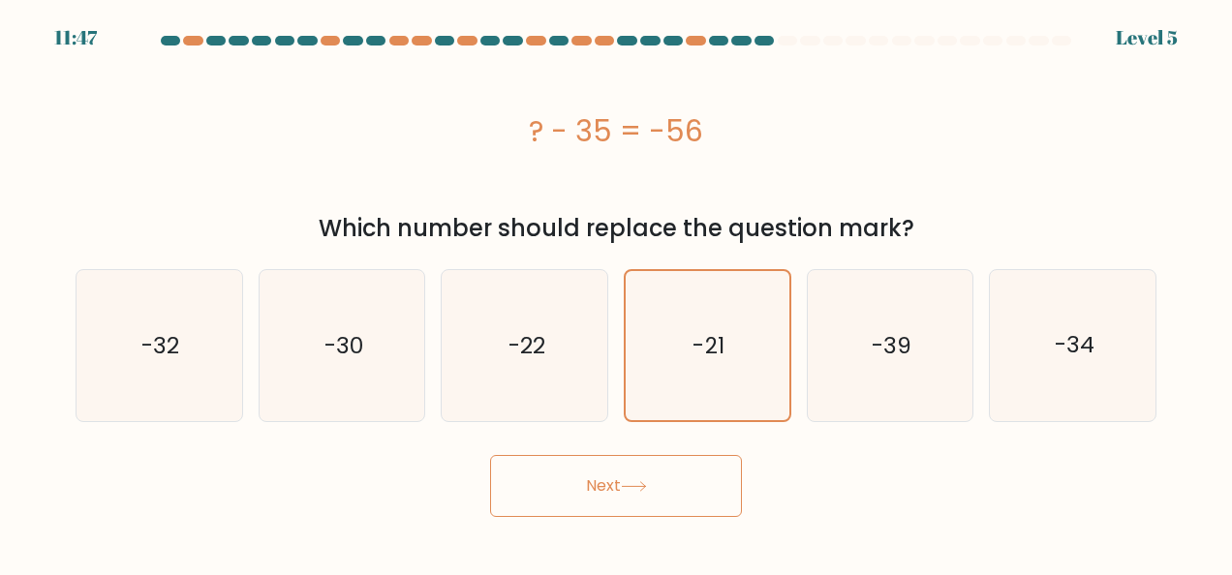
click at [700, 472] on button "Next" at bounding box center [616, 486] width 252 height 62
click at [620, 491] on button "Next" at bounding box center [616, 486] width 252 height 62
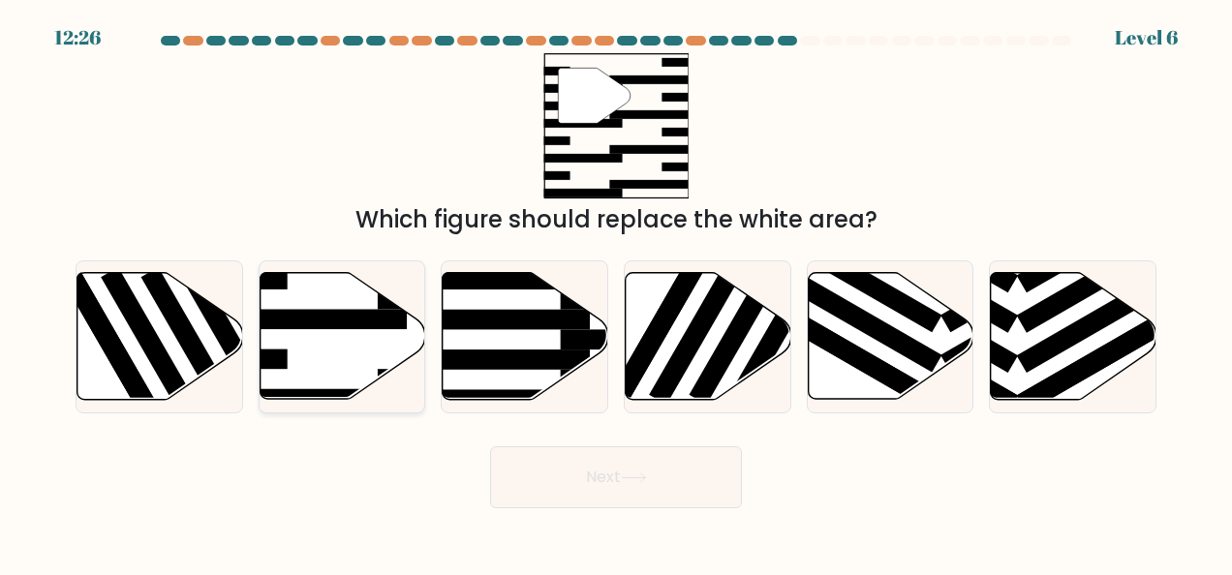
click at [415, 325] on icon at bounding box center [343, 336] width 166 height 127
click at [616, 292] on input "b." at bounding box center [616, 290] width 1 height 5
radio input "true"
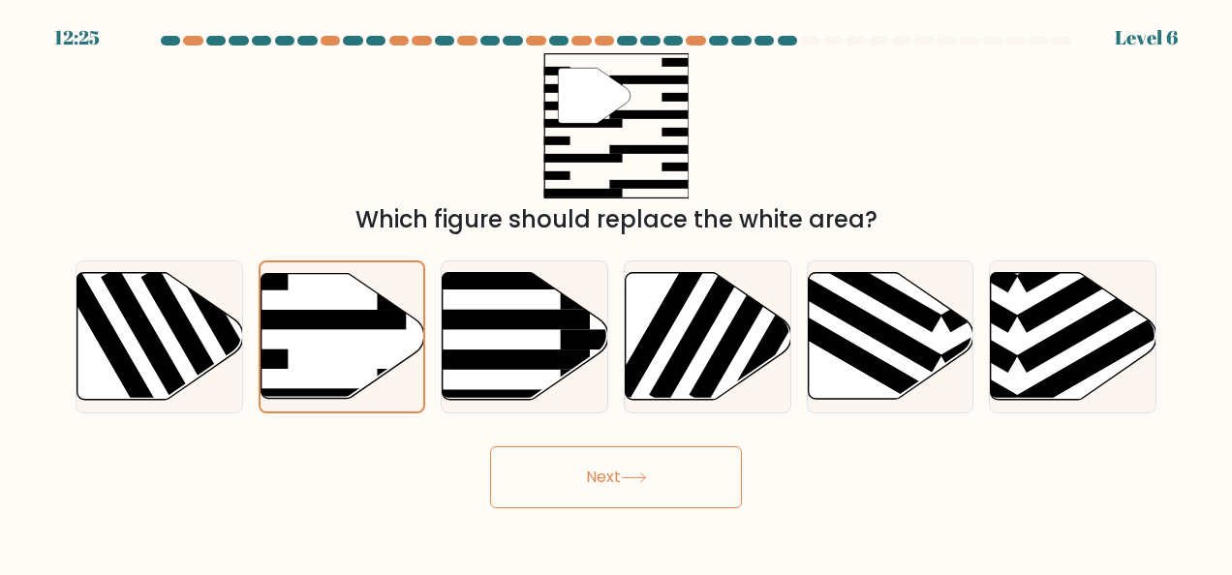
click at [583, 477] on button "Next" at bounding box center [616, 477] width 252 height 62
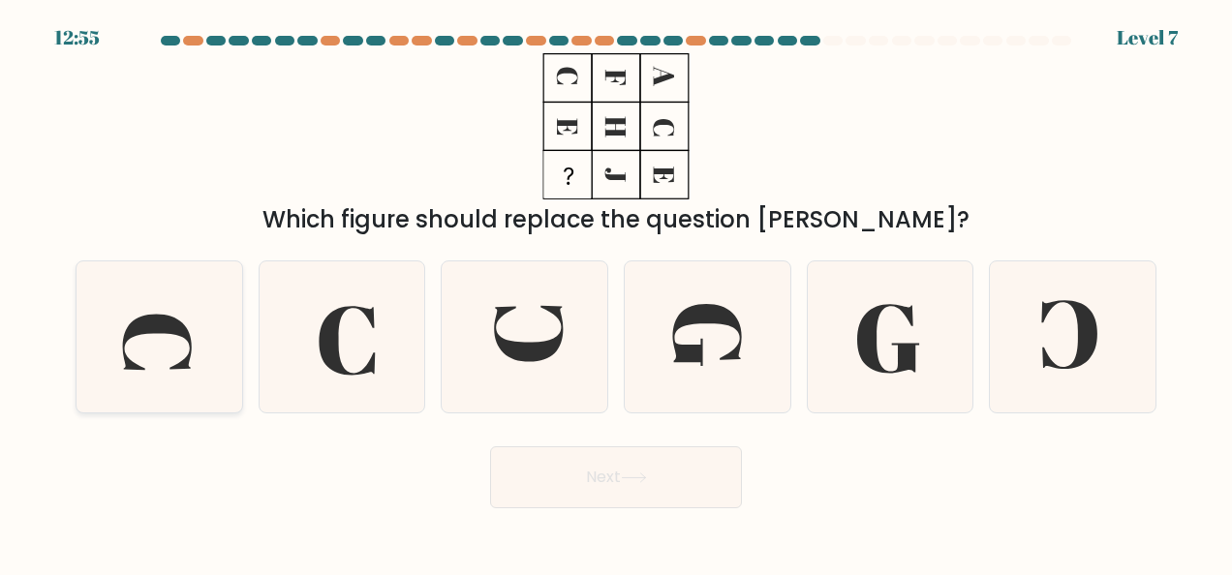
click at [157, 370] on icon at bounding box center [158, 336] width 151 height 151
click at [616, 292] on input "a." at bounding box center [616, 290] width 1 height 5
radio input "true"
click at [550, 480] on button "Next" at bounding box center [616, 477] width 252 height 62
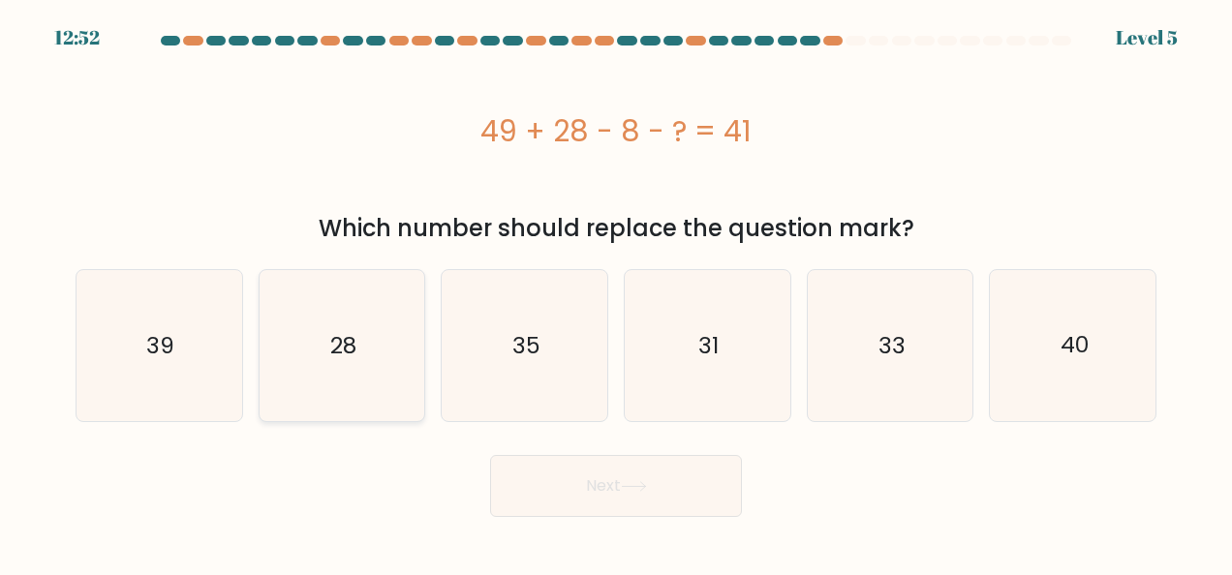
click at [269, 367] on icon "28" at bounding box center [341, 345] width 151 height 151
click at [616, 292] on input "b. 28" at bounding box center [616, 290] width 1 height 5
radio input "true"
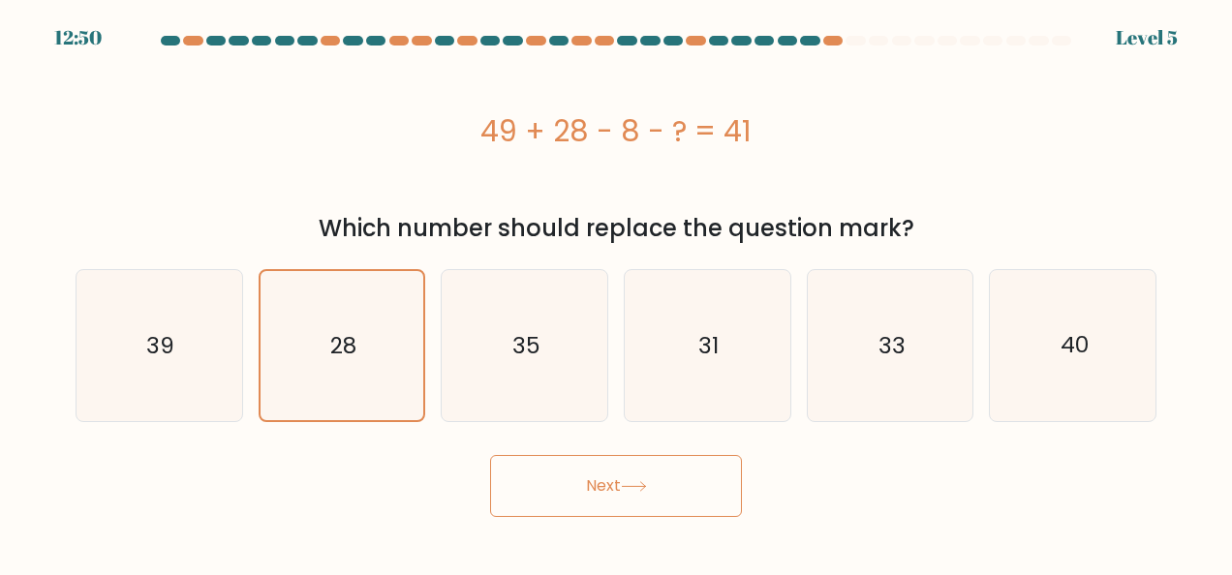
click at [558, 477] on button "Next" at bounding box center [616, 486] width 252 height 62
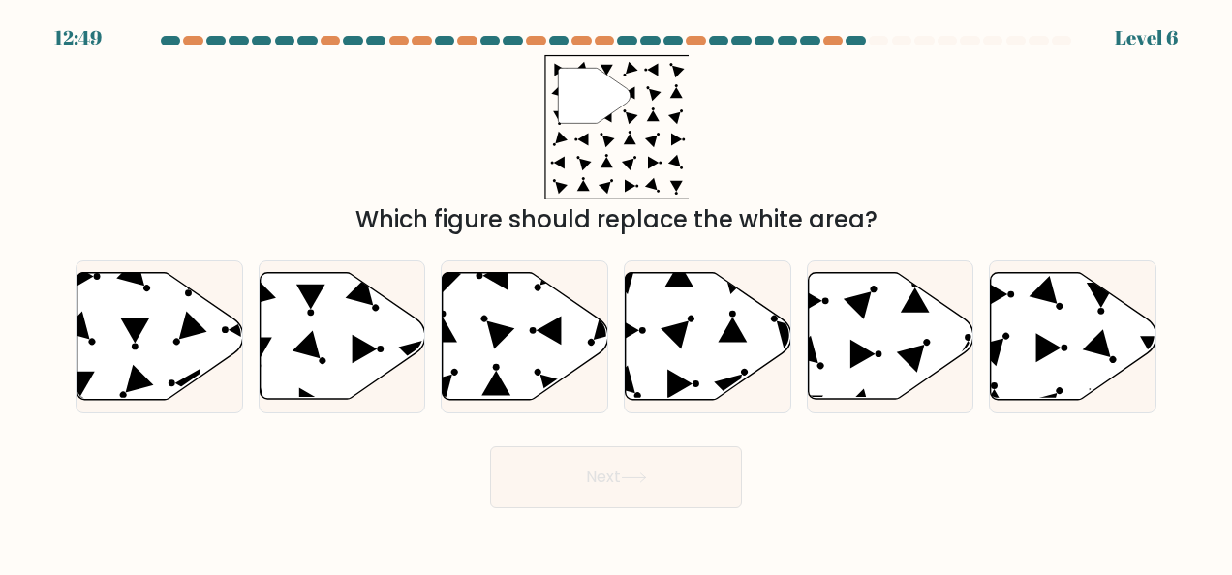
click at [599, 491] on button "Next" at bounding box center [616, 477] width 252 height 62
click at [337, 351] on icon at bounding box center [343, 336] width 166 height 127
click at [616, 292] on input "b." at bounding box center [616, 290] width 1 height 5
radio input "true"
click at [560, 478] on button "Next" at bounding box center [616, 477] width 252 height 62
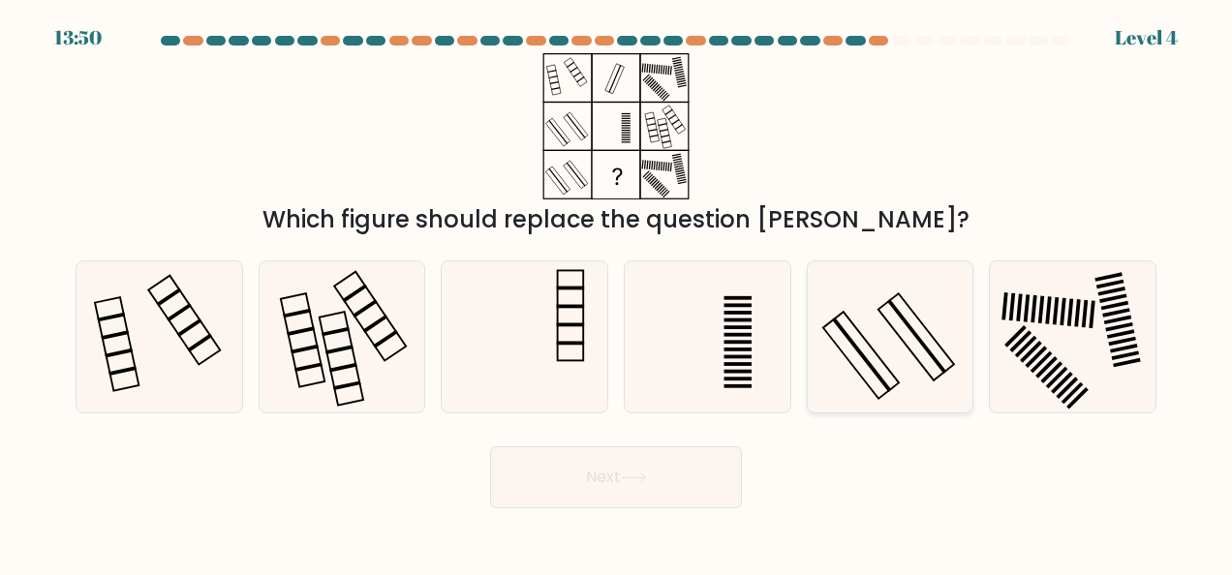
click at [907, 362] on icon at bounding box center [890, 336] width 151 height 151
click at [617, 292] on input "e." at bounding box center [616, 290] width 1 height 5
radio input "true"
click at [662, 455] on button "Next" at bounding box center [616, 477] width 252 height 62
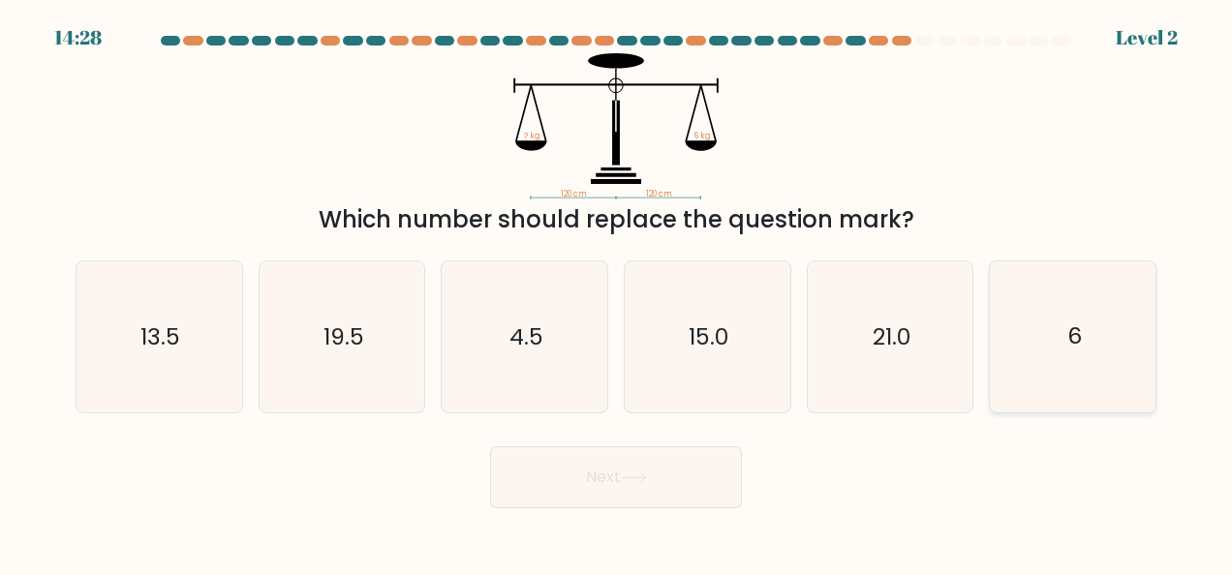
click at [1045, 320] on icon "6" at bounding box center [1073, 336] width 151 height 151
click at [617, 292] on input "f. 6" at bounding box center [616, 290] width 1 height 5
radio input "true"
click at [672, 478] on button "Next" at bounding box center [616, 477] width 252 height 62
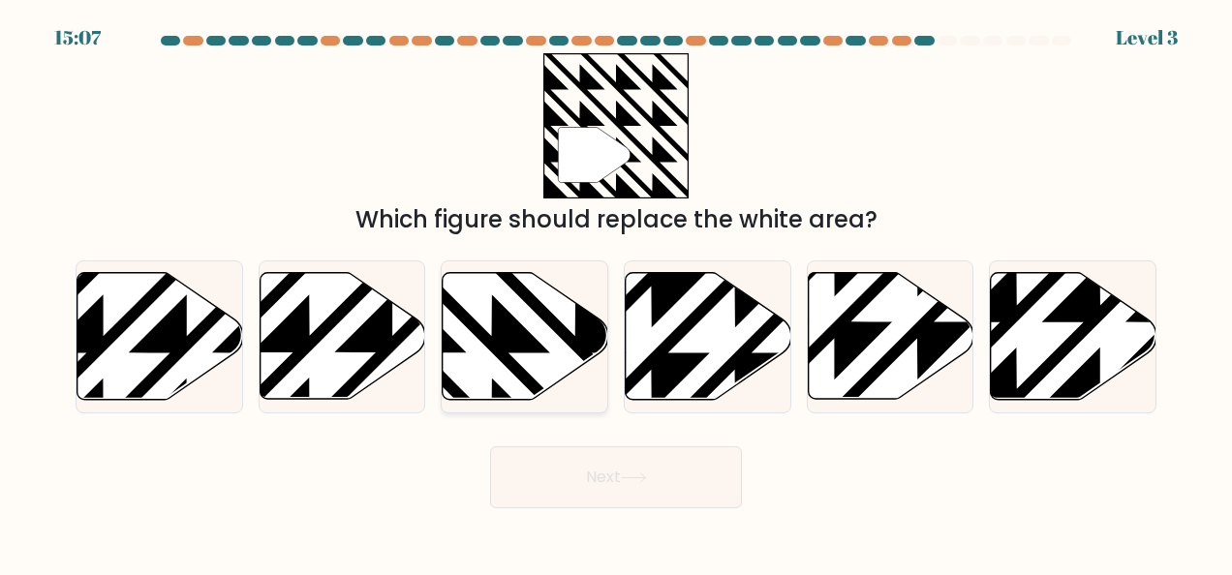
click at [519, 316] on icon at bounding box center [526, 336] width 166 height 127
click at [616, 292] on input "c." at bounding box center [616, 290] width 1 height 5
radio input "true"
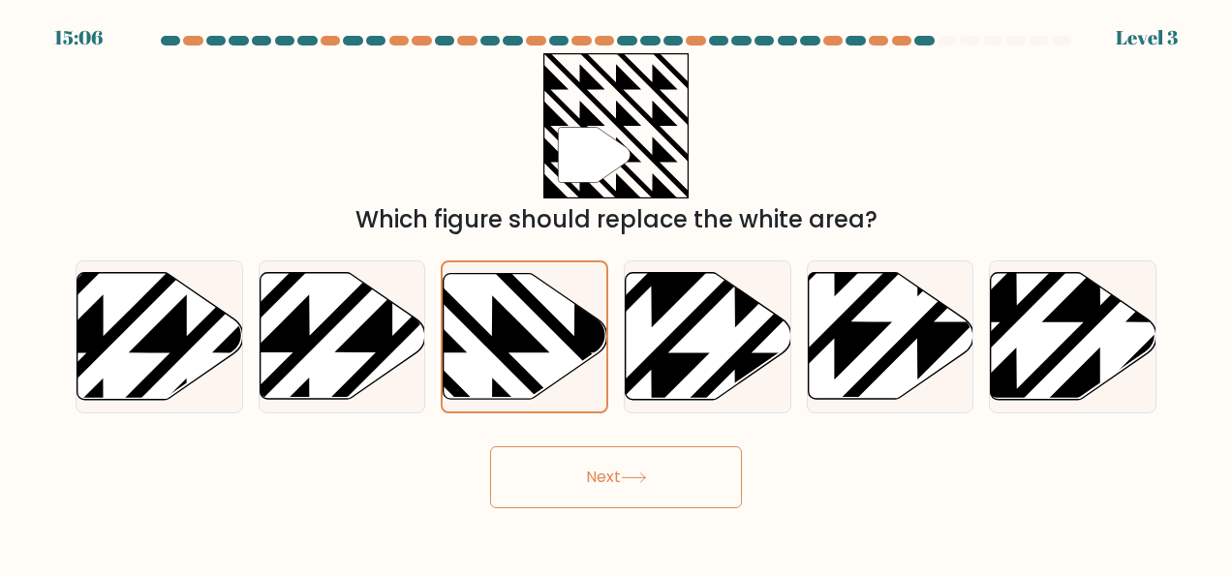
click at [569, 499] on button "Next" at bounding box center [616, 477] width 252 height 62
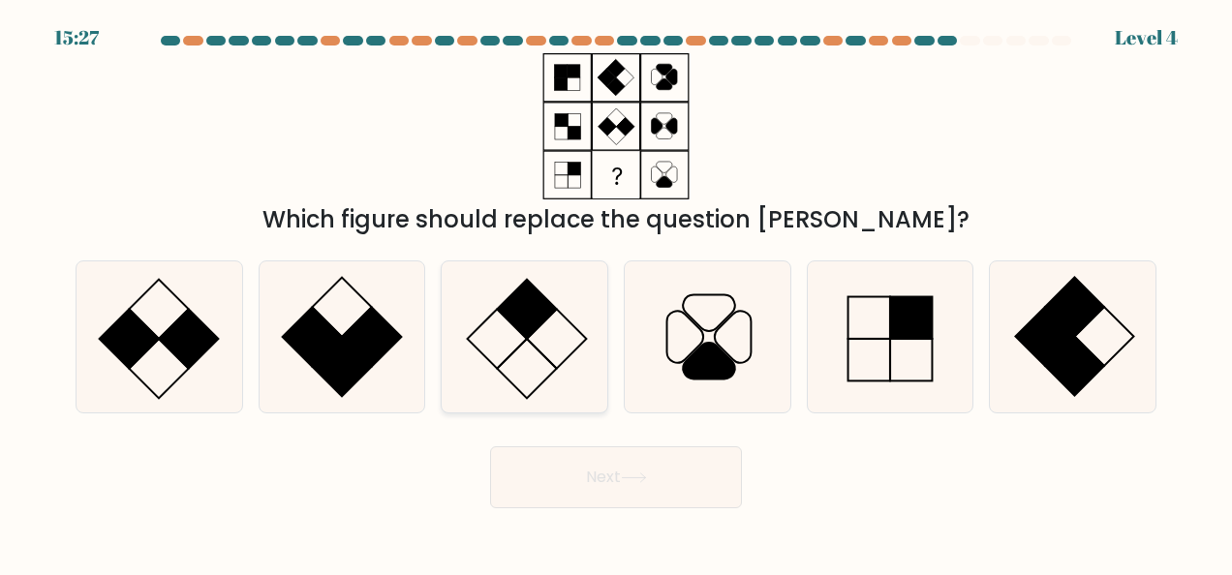
click at [553, 320] on icon at bounding box center [524, 336] width 151 height 151
click at [616, 292] on input "c." at bounding box center [616, 290] width 1 height 5
radio input "true"
click at [629, 466] on button "Next" at bounding box center [616, 477] width 252 height 62
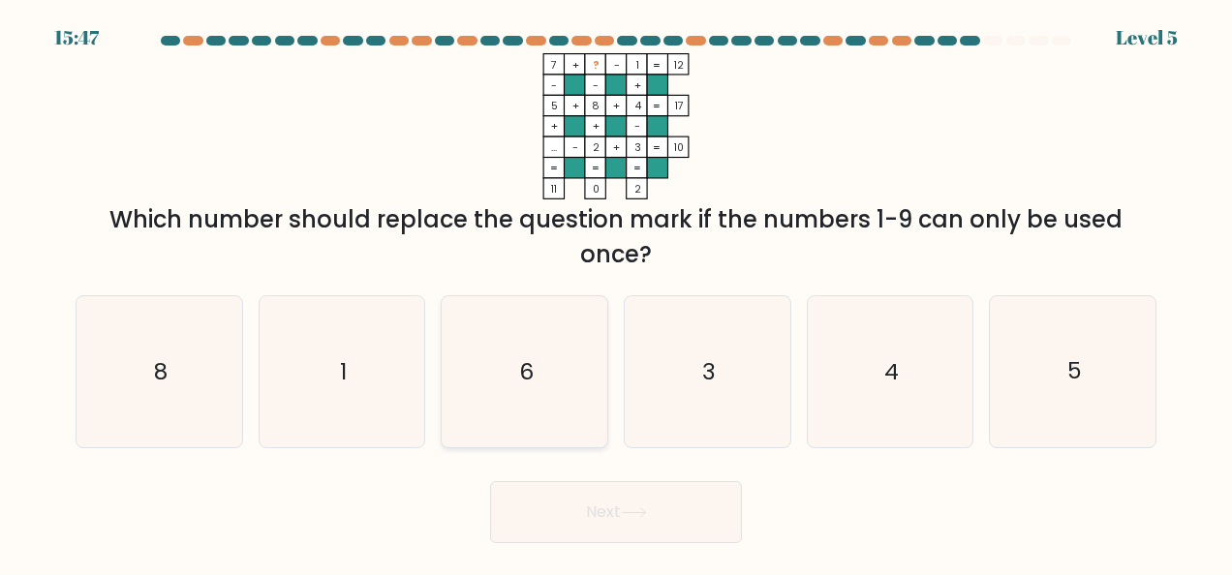
click at [571, 362] on icon "6" at bounding box center [524, 371] width 151 height 151
click at [616, 292] on input "c. 6" at bounding box center [616, 290] width 1 height 5
radio input "true"
click at [617, 495] on button "Next" at bounding box center [616, 512] width 252 height 62
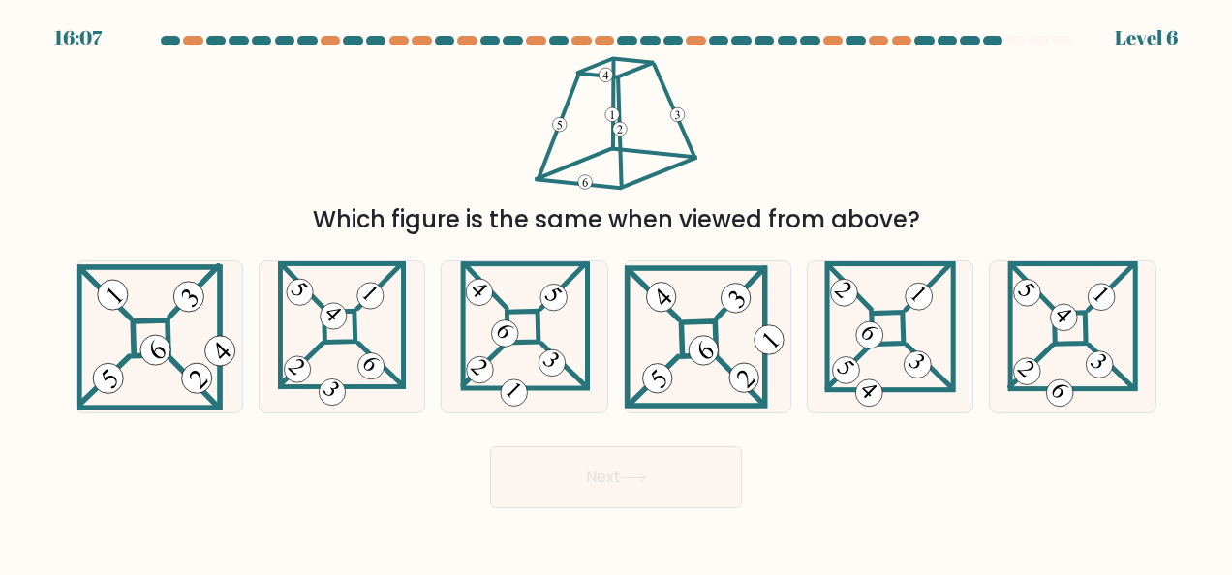
click at [984, 341] on div "f." at bounding box center [1072, 337] width 183 height 153
click at [1046, 316] on icon at bounding box center [1072, 336] width 131 height 151
click at [617, 292] on input "f." at bounding box center [616, 290] width 1 height 5
radio input "true"
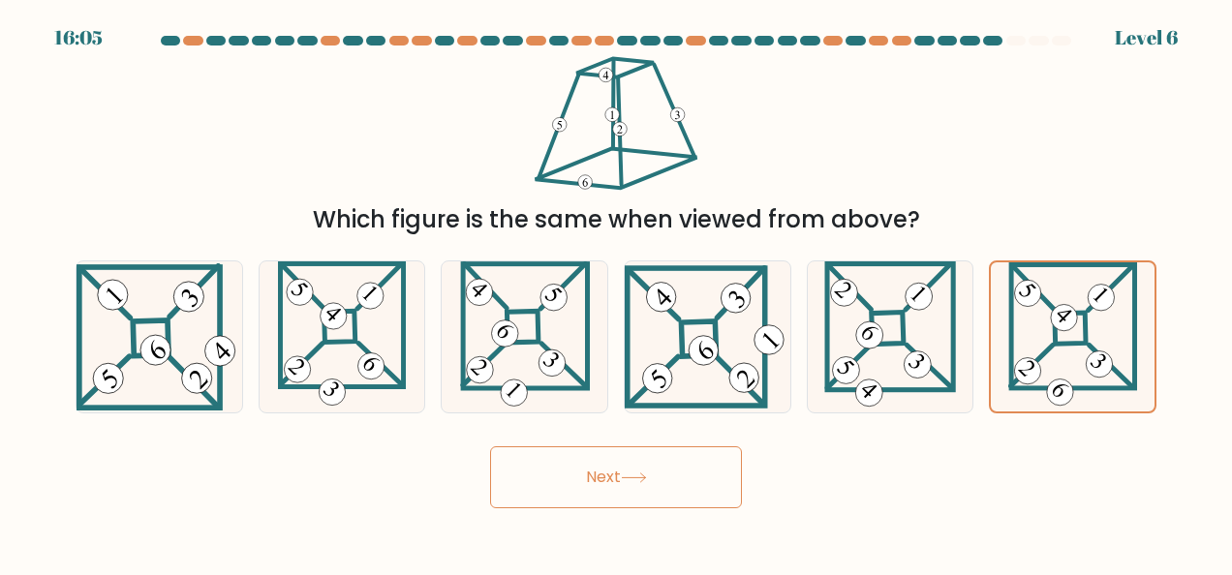
click at [630, 469] on button "Next" at bounding box center [616, 477] width 252 height 62
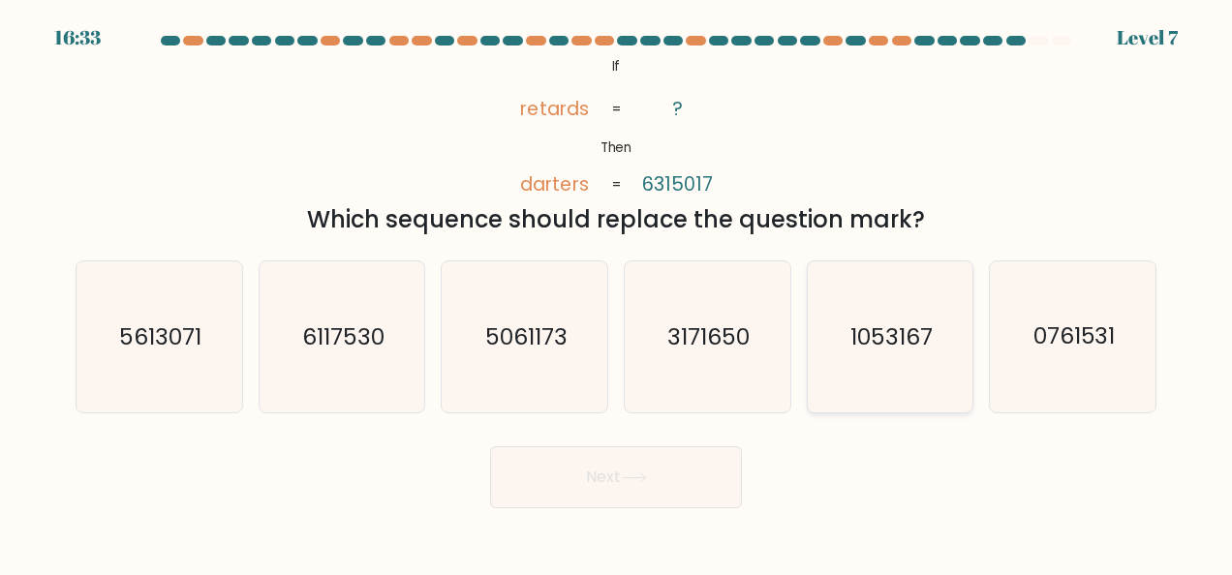
click at [922, 334] on text "1053167" at bounding box center [891, 337] width 82 height 31
click at [617, 292] on input "e. 1053167" at bounding box center [616, 290] width 1 height 5
radio input "true"
click at [556, 467] on button "Next" at bounding box center [616, 477] width 252 height 62
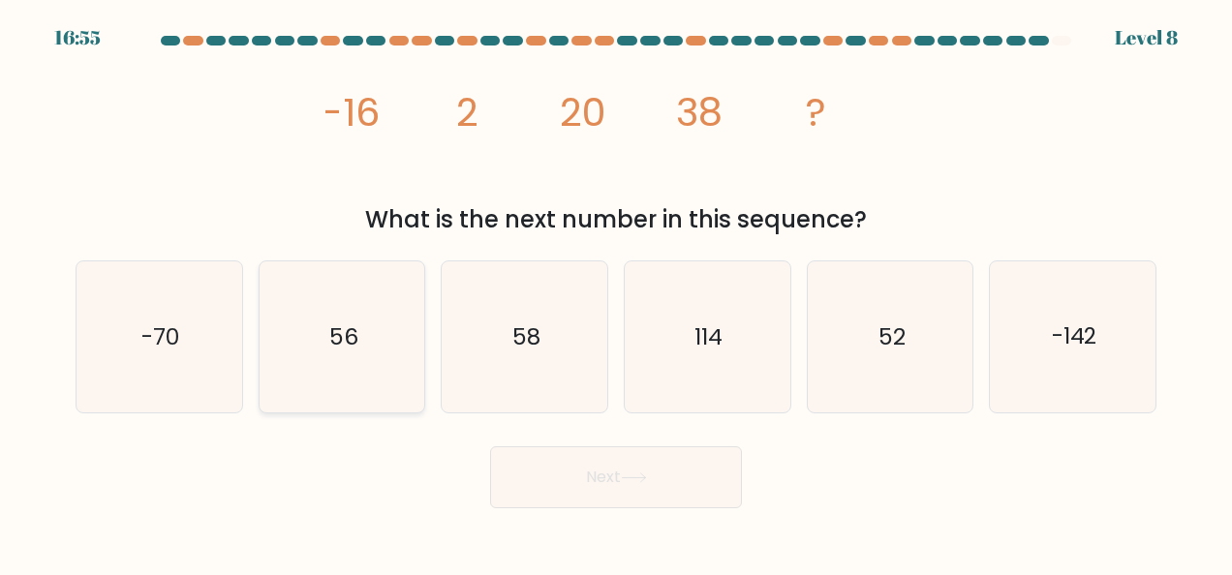
click at [310, 349] on icon "56" at bounding box center [341, 336] width 151 height 151
click at [616, 292] on input "b. 56" at bounding box center [616, 290] width 1 height 5
radio input "true"
click at [552, 482] on button "Next" at bounding box center [616, 477] width 252 height 62
click at [602, 473] on button "Next" at bounding box center [616, 477] width 252 height 62
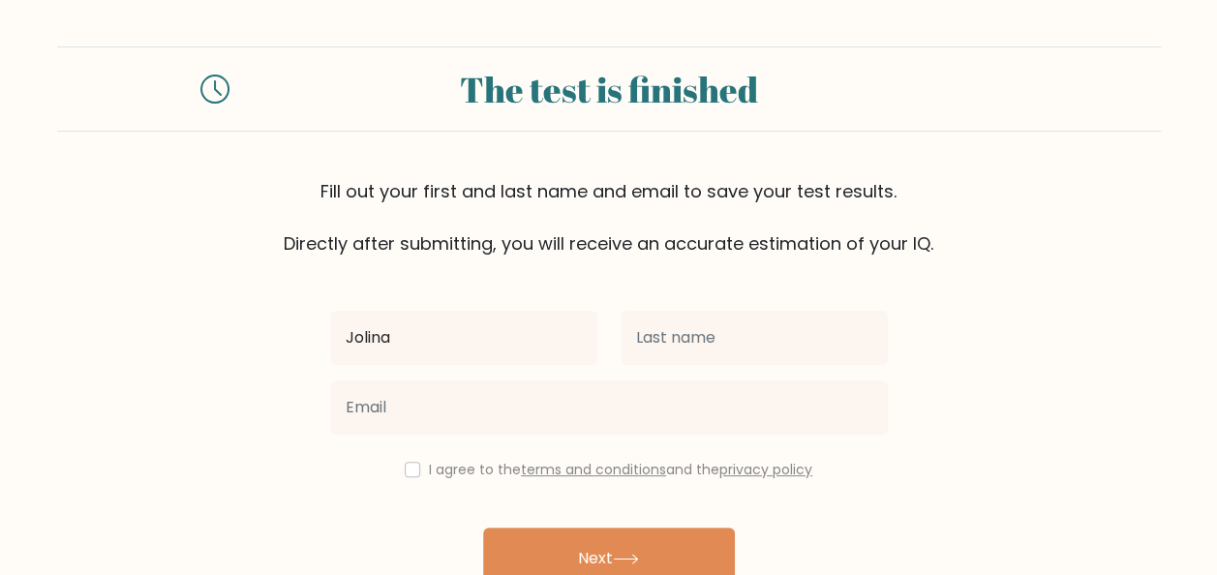
type input "Jolina"
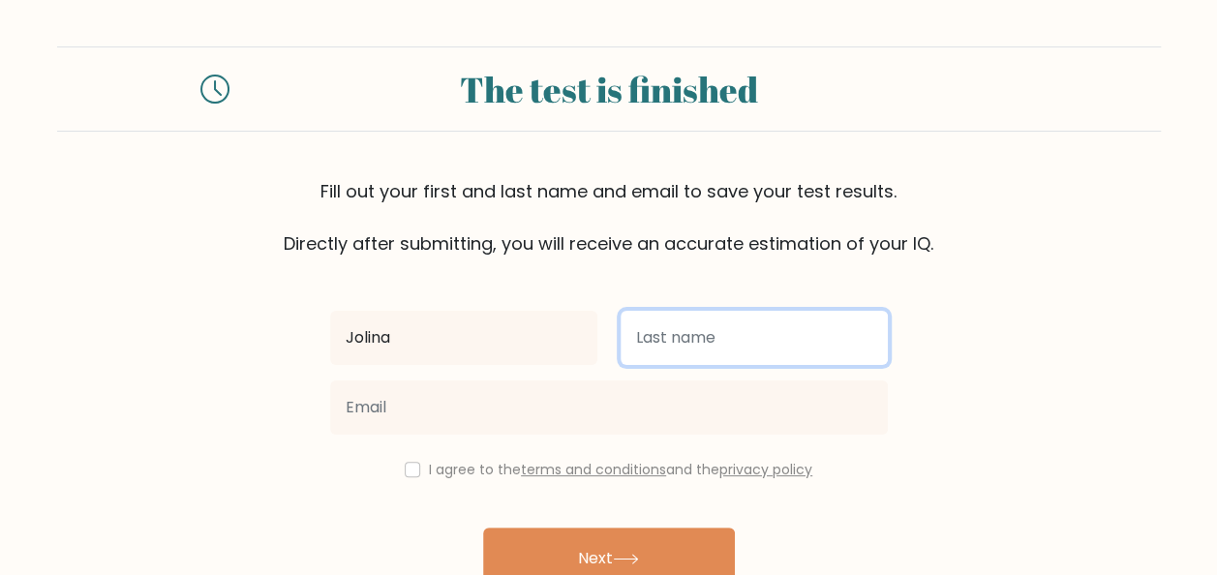
click at [713, 335] on input "text" at bounding box center [754, 338] width 267 height 54
type input "[PERSON_NAME]"
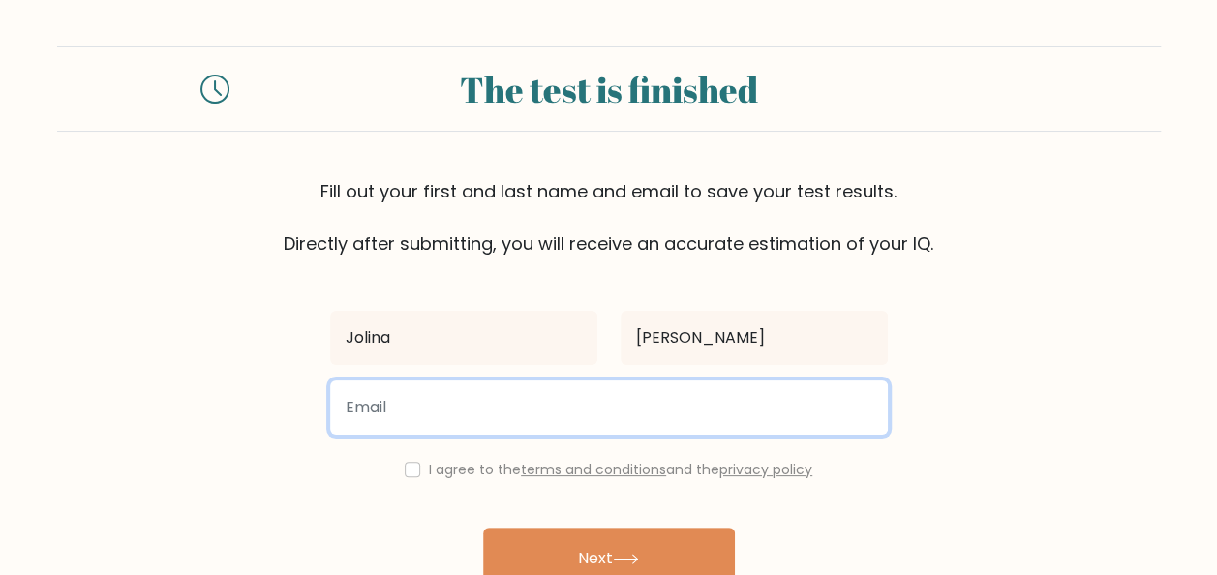
click at [388, 428] on input "email" at bounding box center [609, 408] width 558 height 54
type input "jolinarosales159@gmail.com"
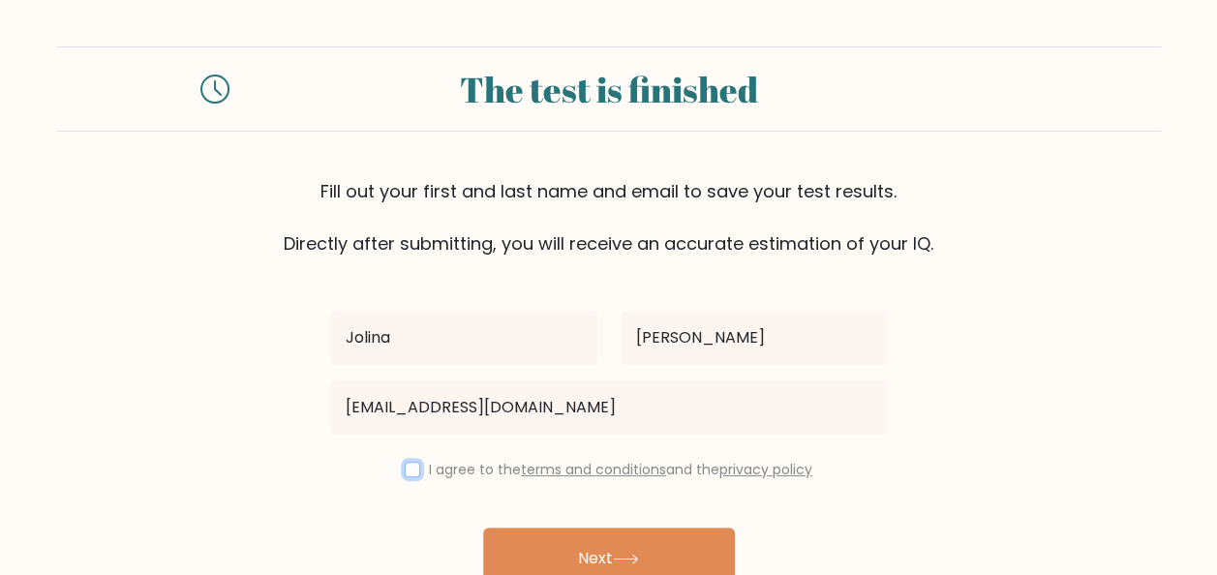
click at [407, 463] on input "checkbox" at bounding box center [412, 469] width 15 height 15
checkbox input "true"
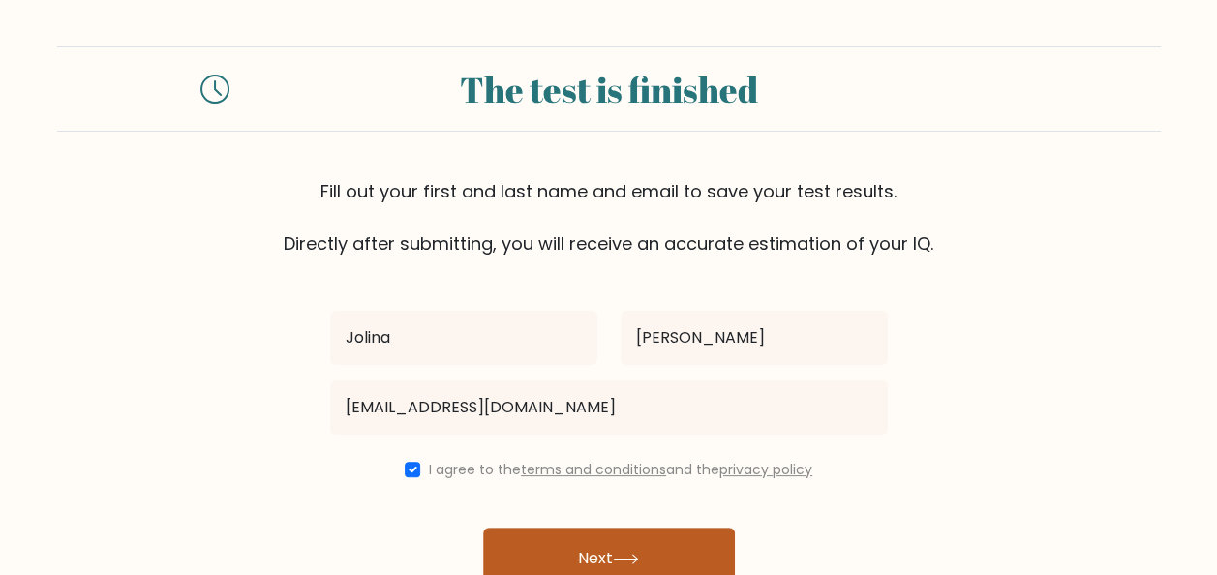
click at [540, 538] on button "Next" at bounding box center [609, 559] width 252 height 62
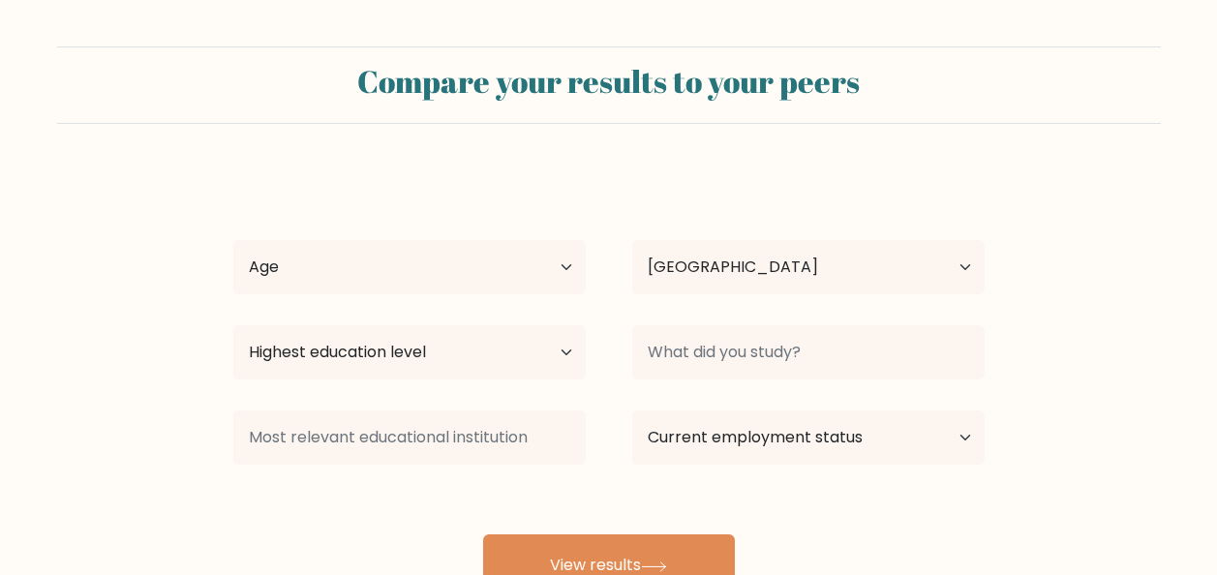
select select "PH"
click at [562, 271] on select "Age Under 18 years old 18-24 years old 25-34 years old 35-44 years old 45-54 ye…" at bounding box center [409, 267] width 353 height 54
select select "18_24"
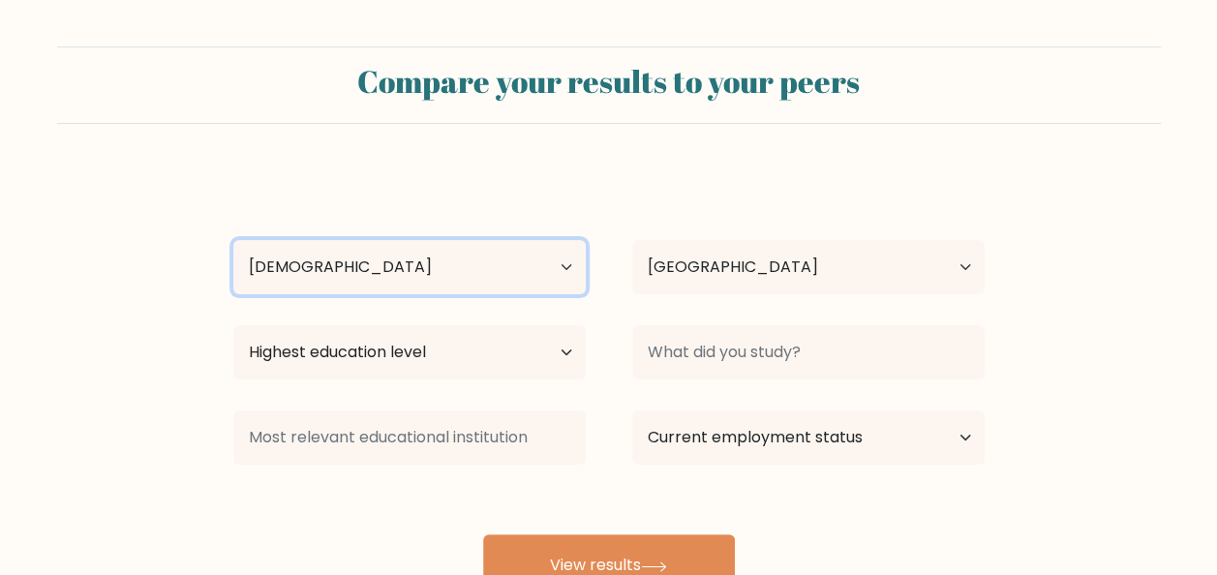
click at [233, 240] on select "Age Under 18 years old 18-24 years old 25-34 years old 35-44 years old 45-54 ye…" at bounding box center [409, 267] width 353 height 54
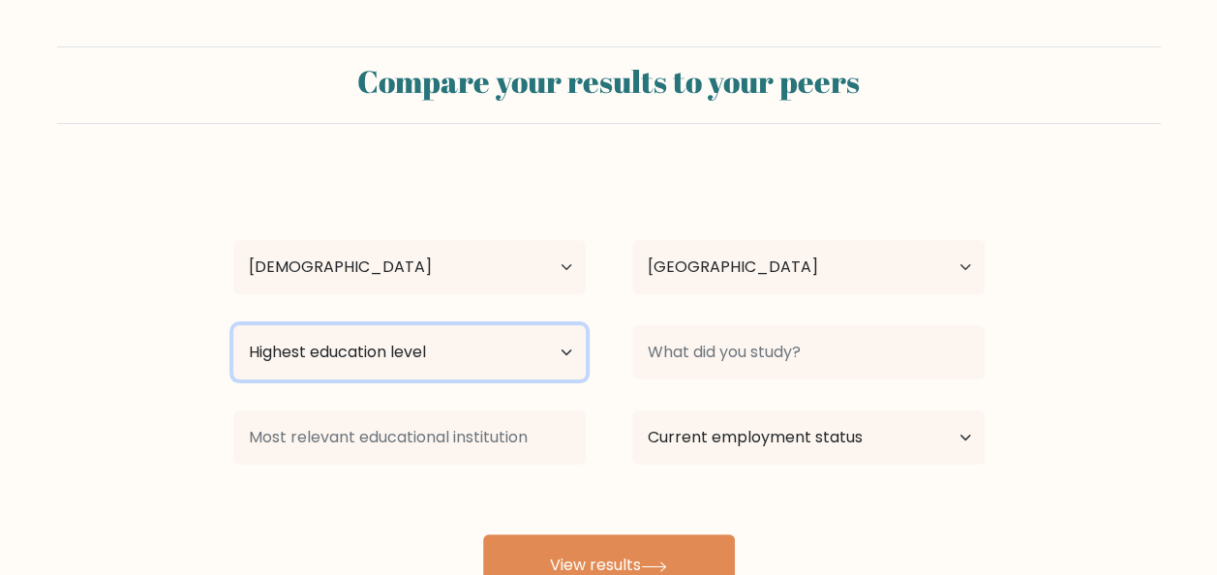
click at [564, 350] on select "Highest education level No schooling Primary Lower Secondary Upper Secondary Oc…" at bounding box center [409, 352] width 353 height 54
select select "bachelors_degree"
click at [233, 325] on select "Highest education level No schooling Primary Lower Secondary Upper Secondary Oc…" at bounding box center [409, 352] width 353 height 54
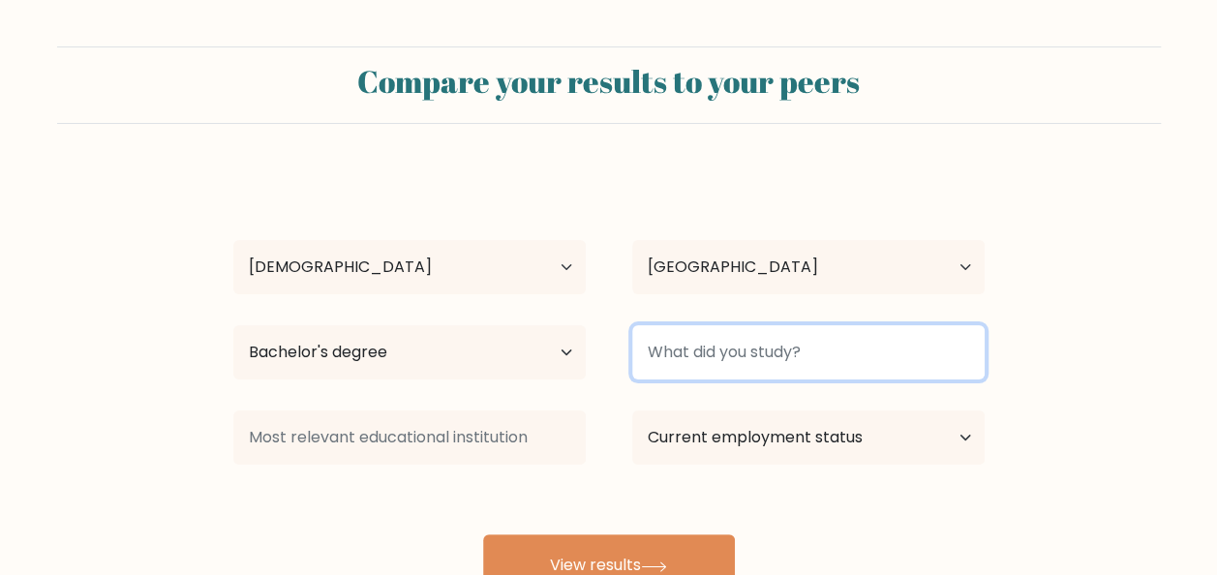
click at [877, 354] on input at bounding box center [808, 352] width 353 height 54
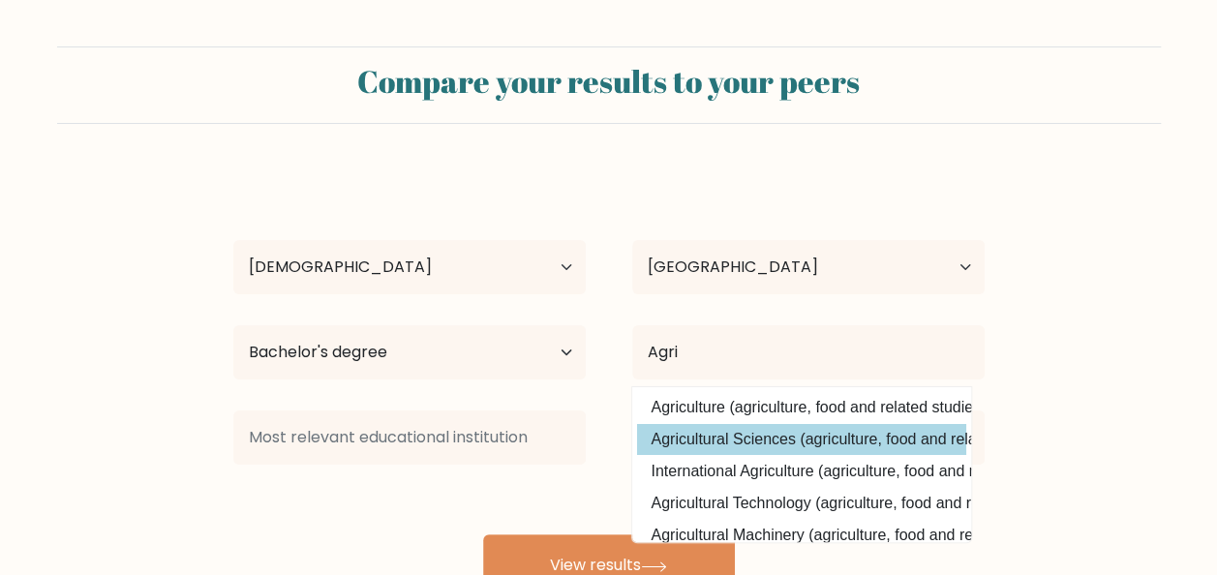
click at [799, 439] on div "Jolina Rosales Age Under 18 years old 18-24 years old 25-34 years old 35-44 yea…" at bounding box center [609, 383] width 775 height 426
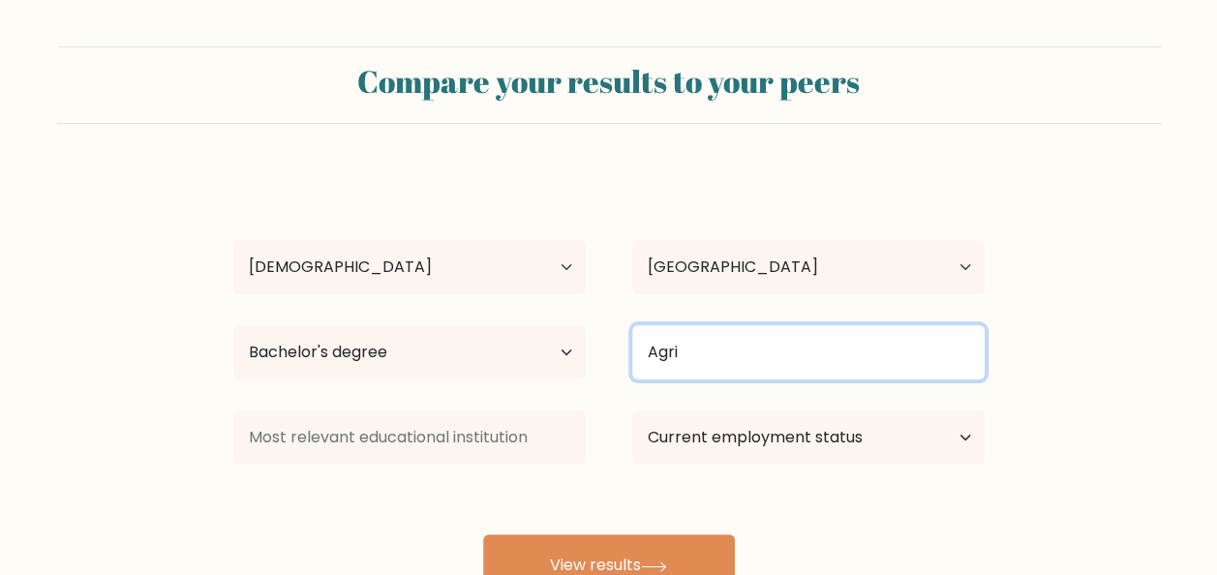
click at [702, 351] on input "Agri" at bounding box center [808, 352] width 353 height 54
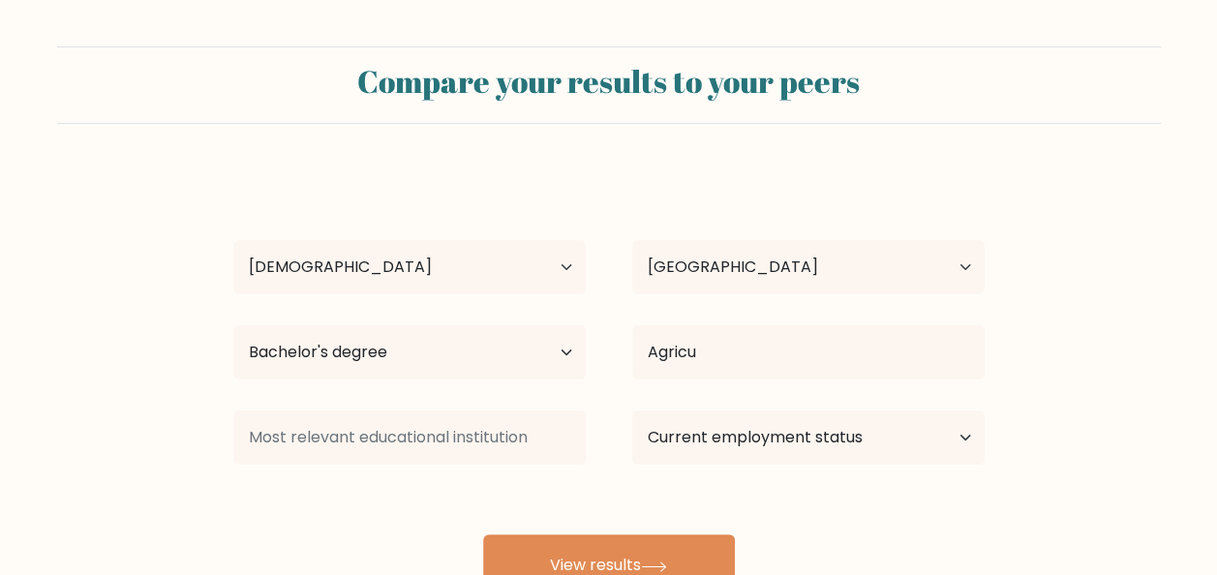
click at [740, 447] on div "Jolina Rosales Age Under 18 years old 18-24 years old 25-34 years old 35-44 yea…" at bounding box center [609, 383] width 775 height 426
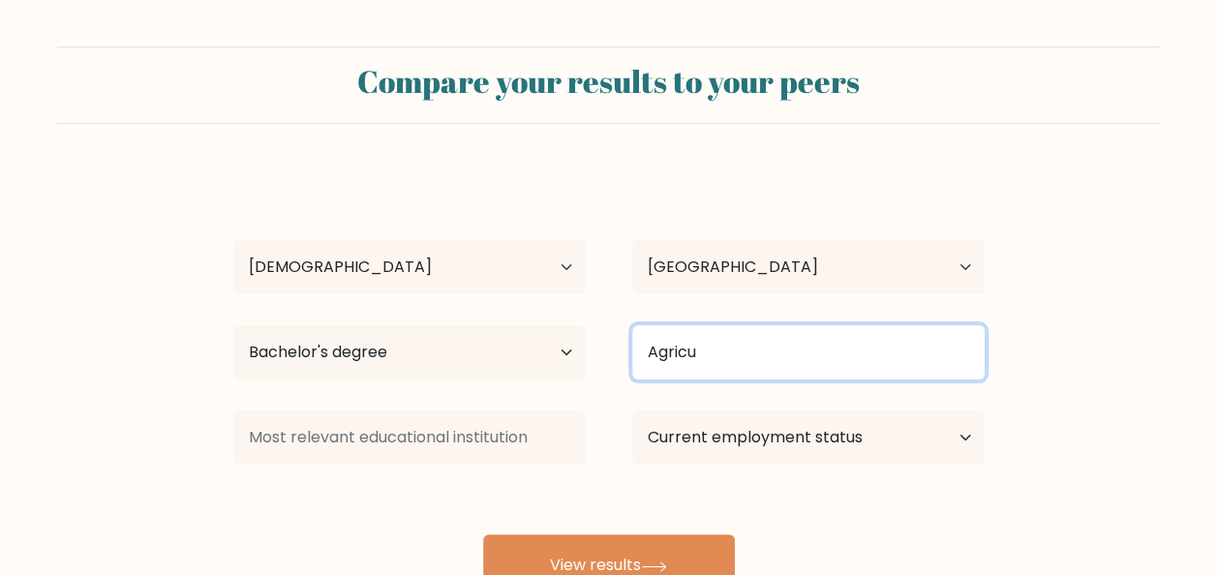
click at [748, 358] on input "Agricu" at bounding box center [808, 352] width 353 height 54
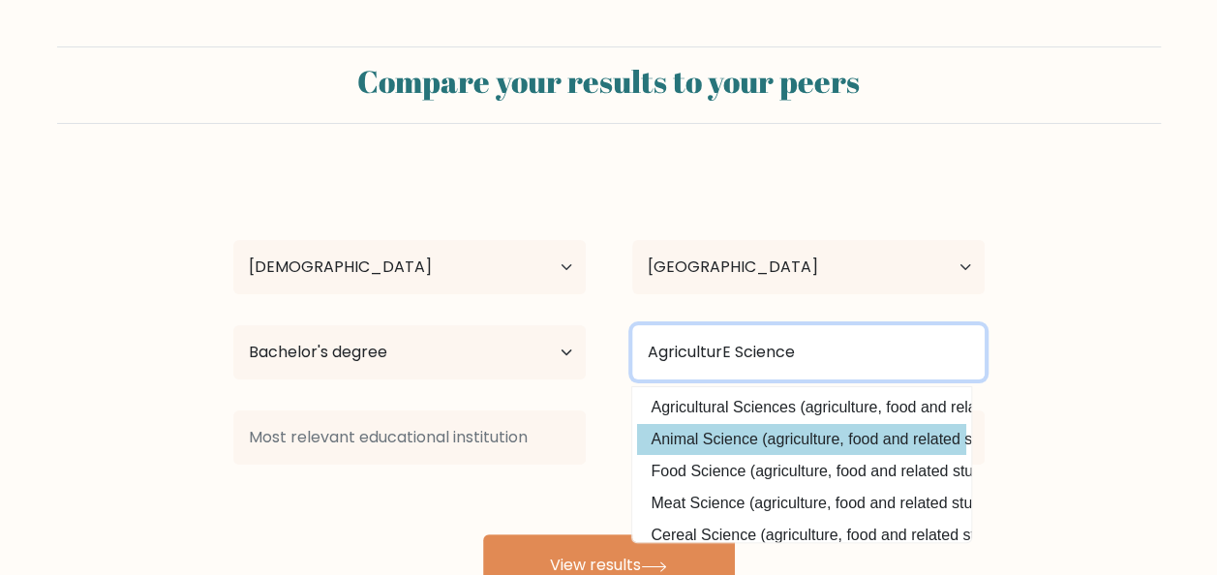
type input "AgriculturE Science"
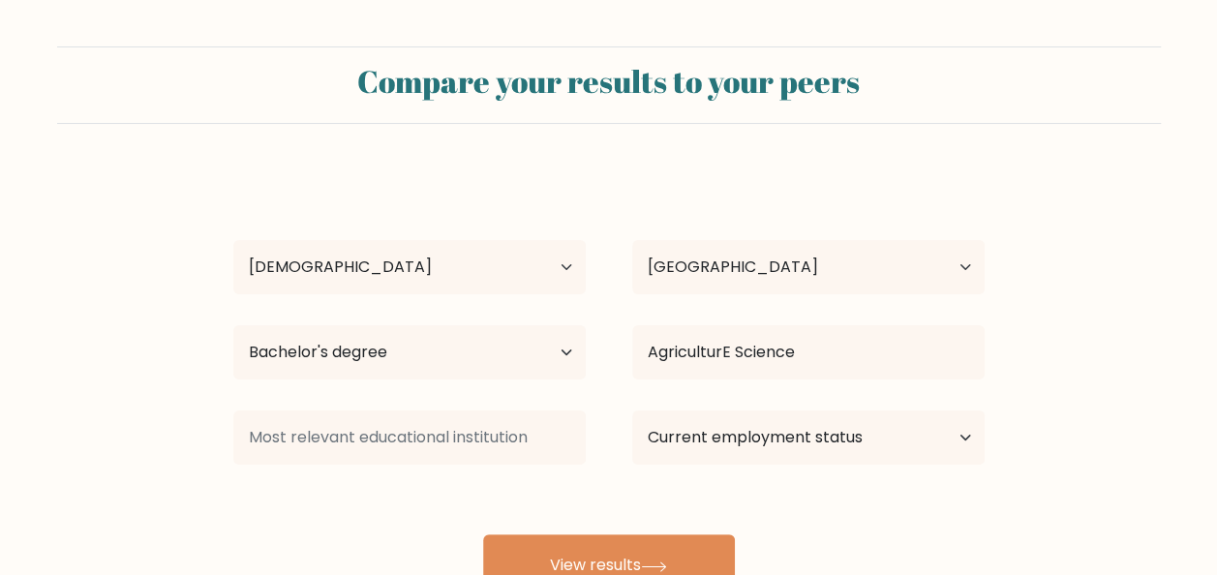
click at [852, 445] on div "Jolina Rosales Age Under 18 years old 18-24 years old 25-34 years old 35-44 yea…" at bounding box center [609, 383] width 775 height 426
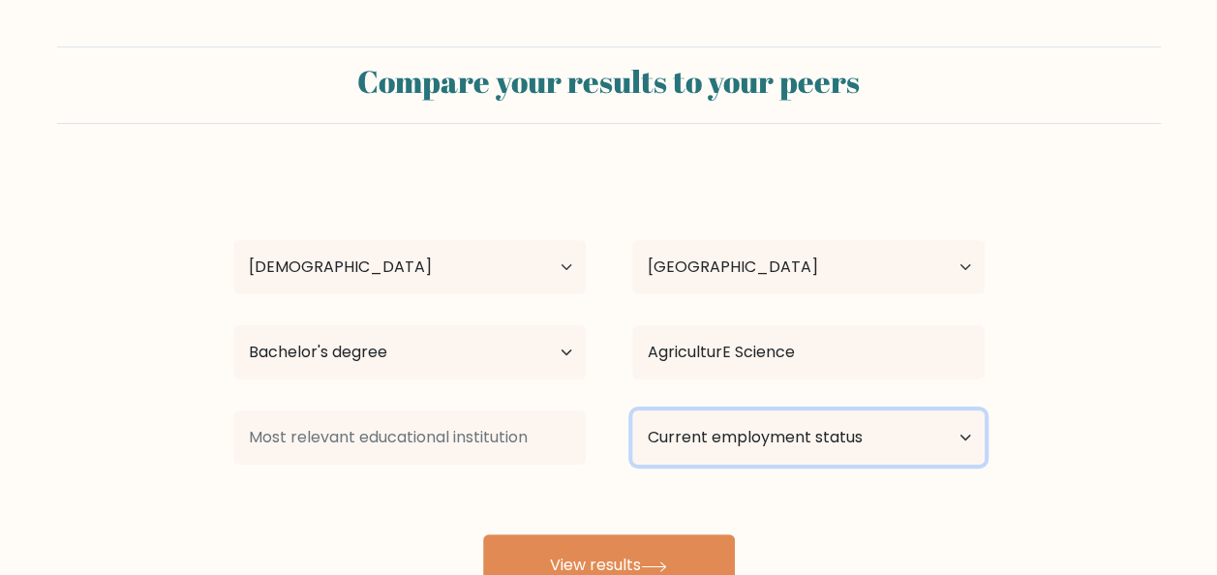
click at [961, 436] on select "Current employment status Employed Student Retired Other / prefer not to answer" at bounding box center [808, 438] width 353 height 54
select select "employed"
click at [632, 411] on select "Current employment status Employed Student Retired Other / prefer not to answer" at bounding box center [808, 438] width 353 height 54
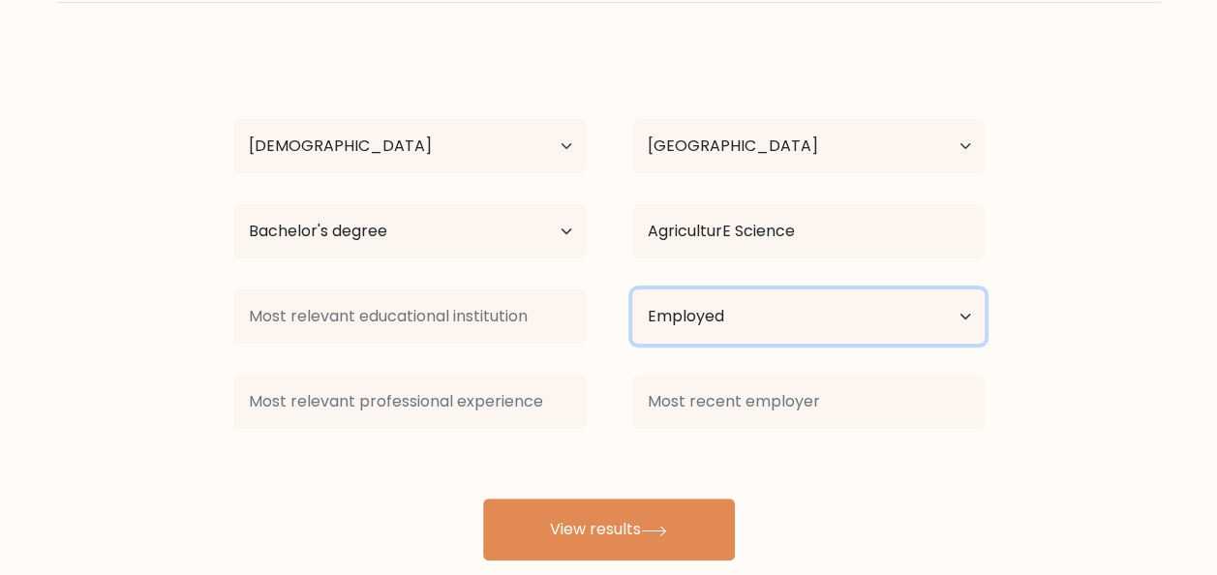
scroll to position [159, 0]
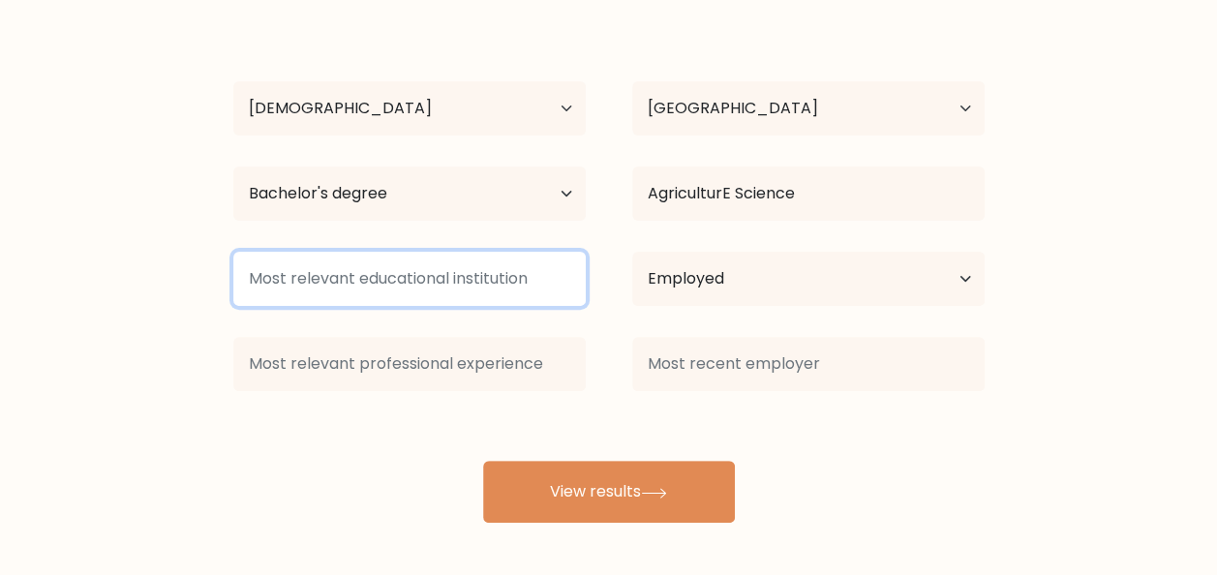
click at [521, 269] on input at bounding box center [409, 279] width 353 height 54
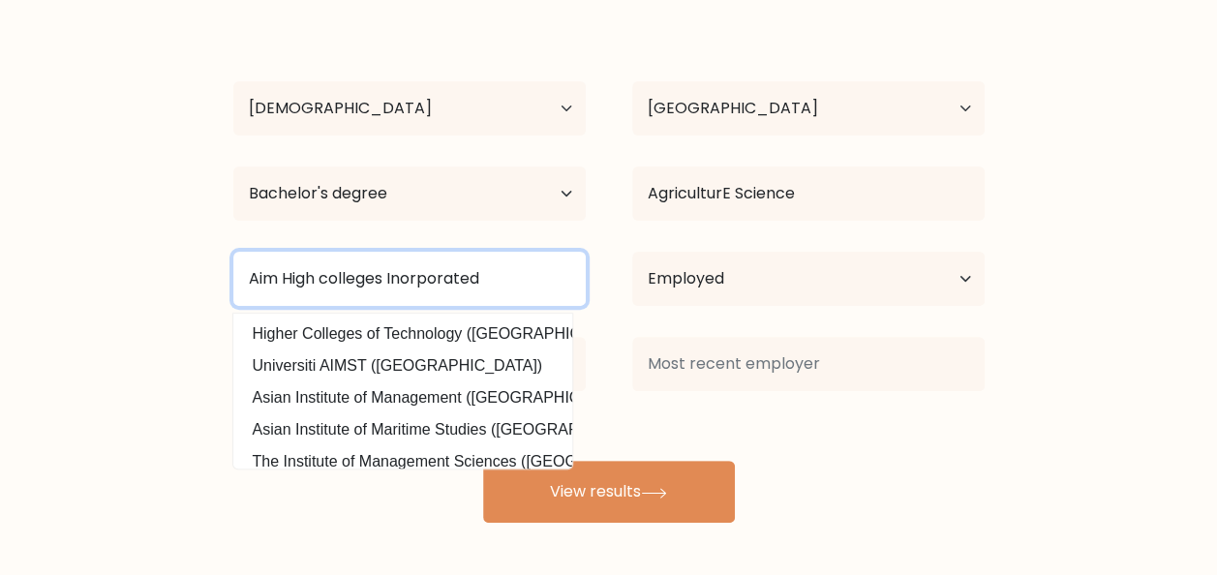
type input "Aim High colleges Inorporated"
click at [483, 461] on button "View results" at bounding box center [609, 492] width 252 height 62
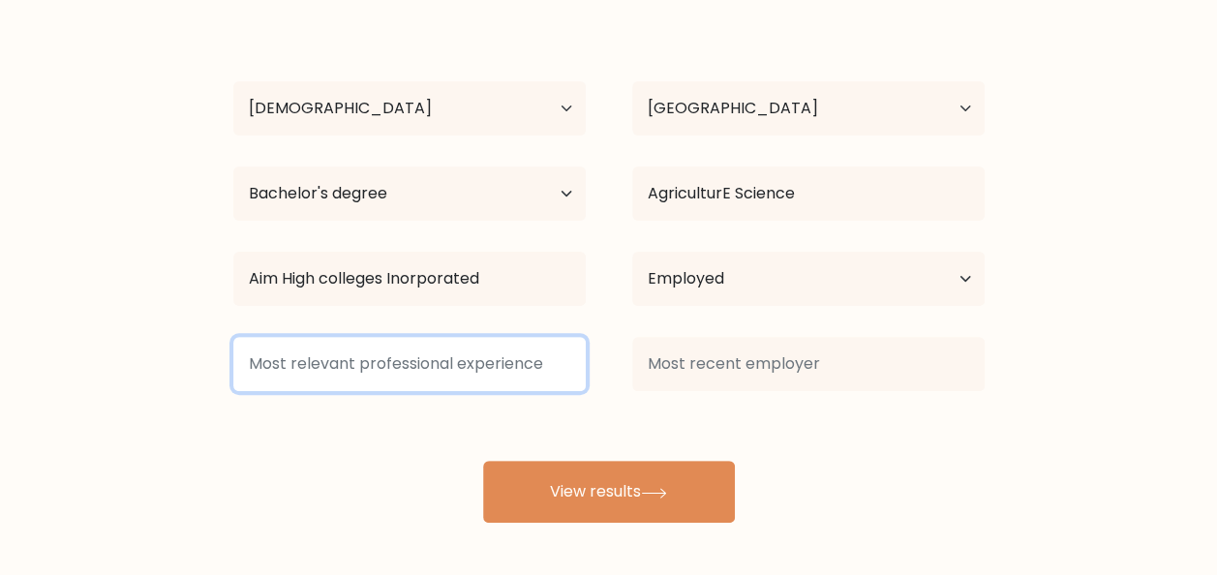
click at [486, 366] on input at bounding box center [409, 364] width 353 height 54
click at [493, 364] on input at bounding box center [409, 364] width 353 height 54
type input "s"
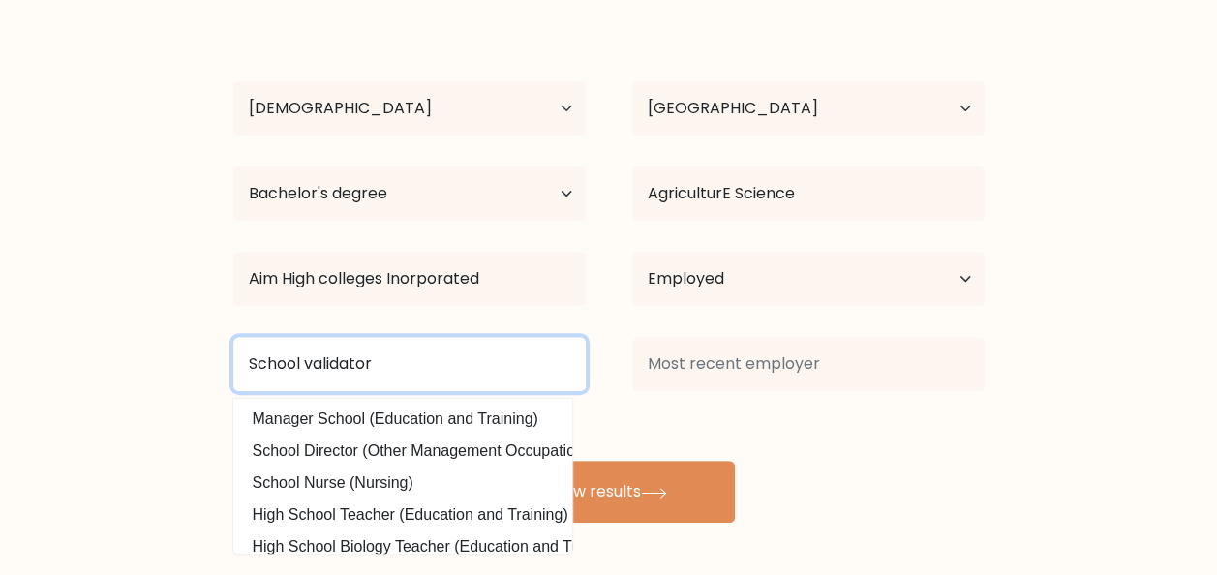
type input "School validator"
click at [483, 461] on button "View results" at bounding box center [609, 492] width 252 height 62
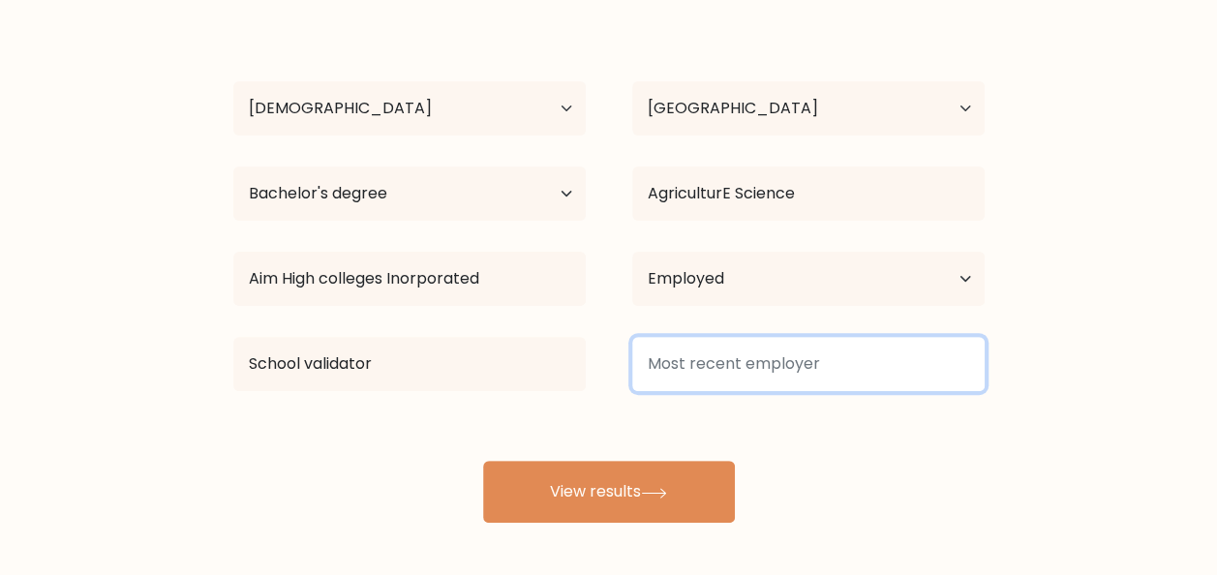
click at [799, 370] on input at bounding box center [808, 364] width 353 height 54
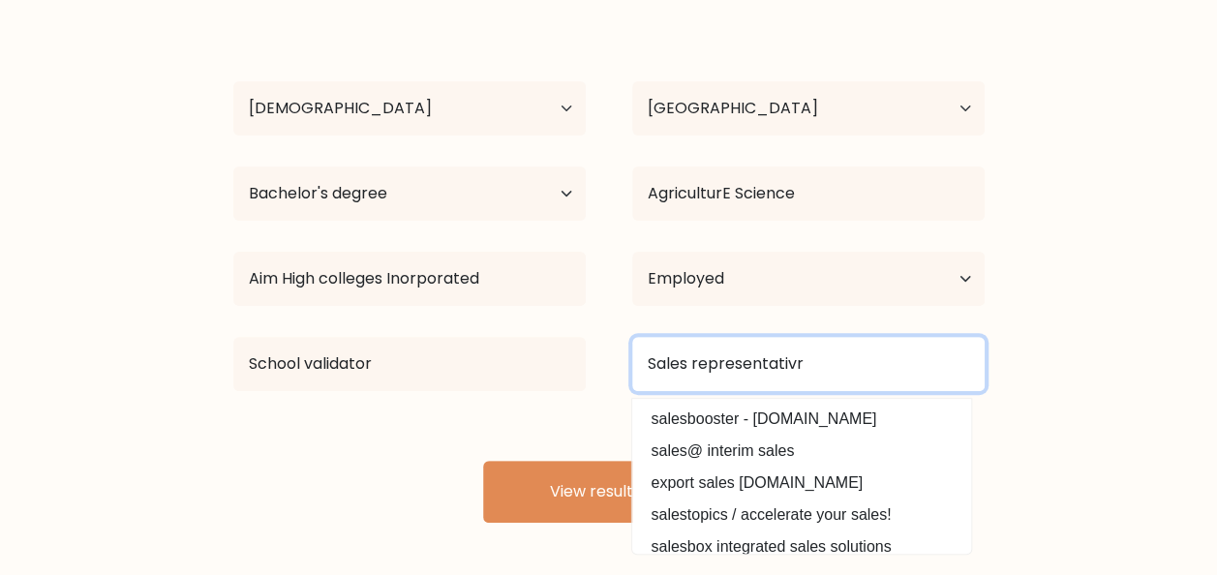
type input "Sales representativr"
click at [483, 461] on button "View results" at bounding box center [609, 492] width 252 height 62
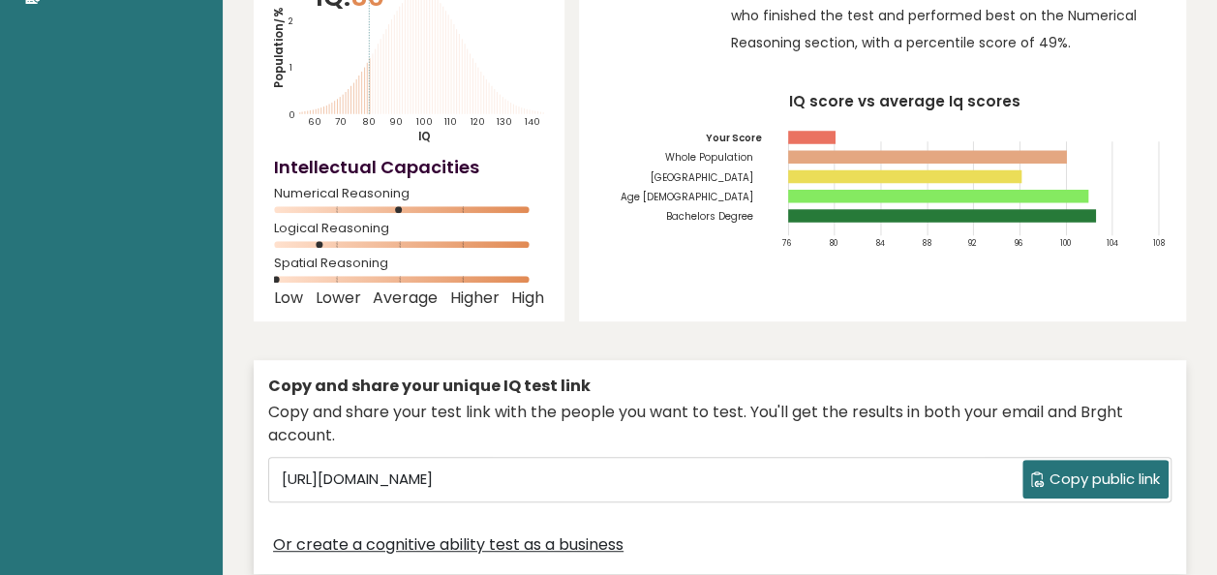
scroll to position [291, 0]
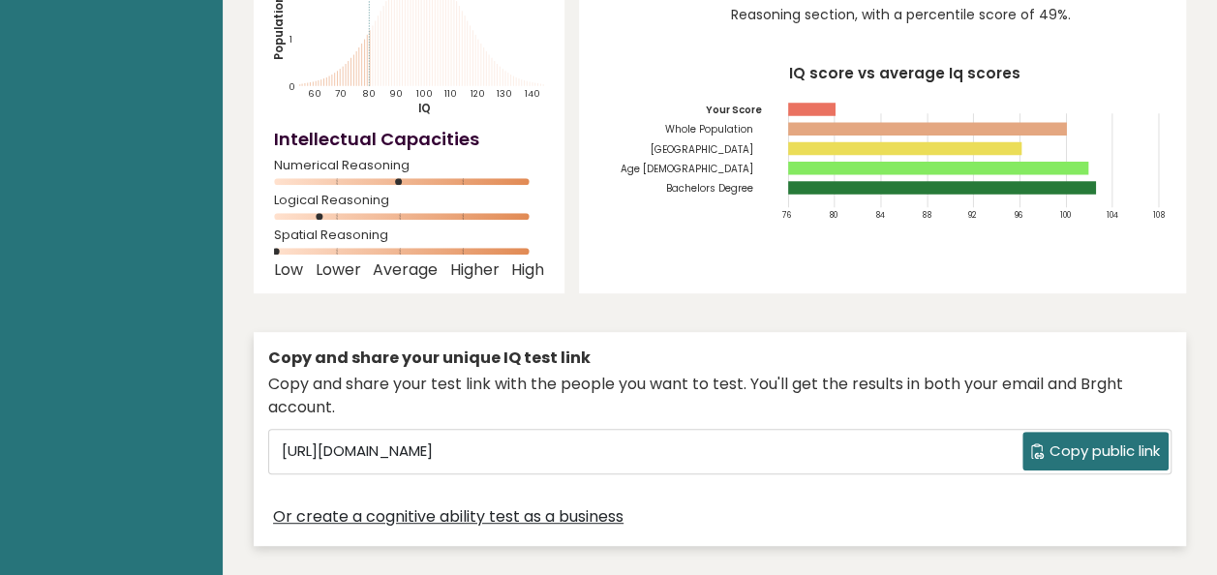
click at [1050, 441] on span "Copy public link" at bounding box center [1105, 452] width 110 height 22
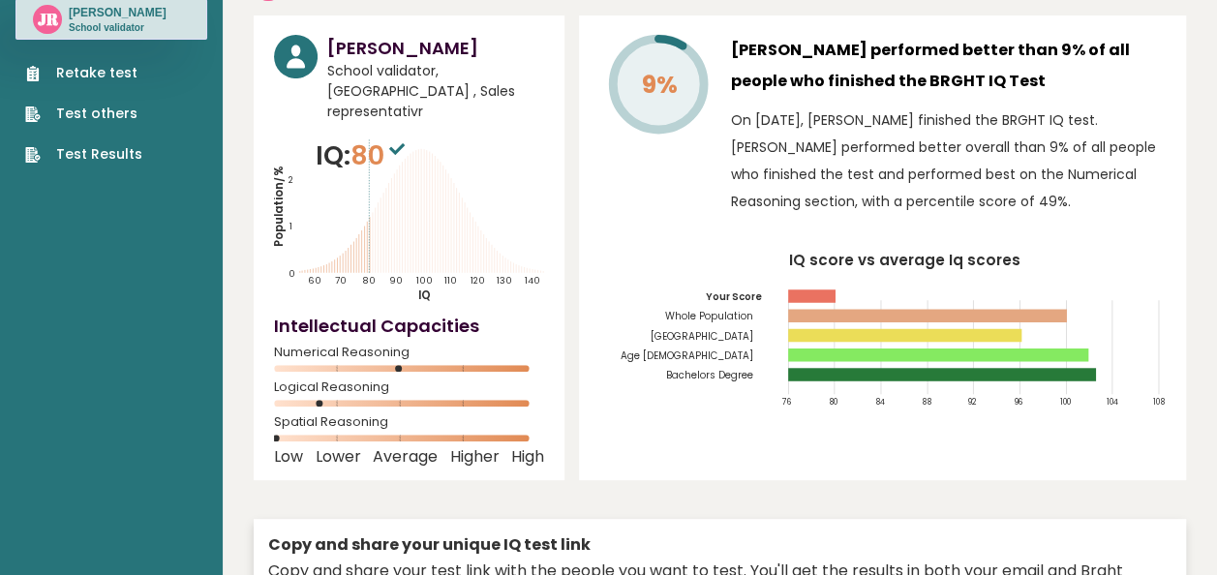
scroll to position [97, 0]
